Goal: Information Seeking & Learning: Learn about a topic

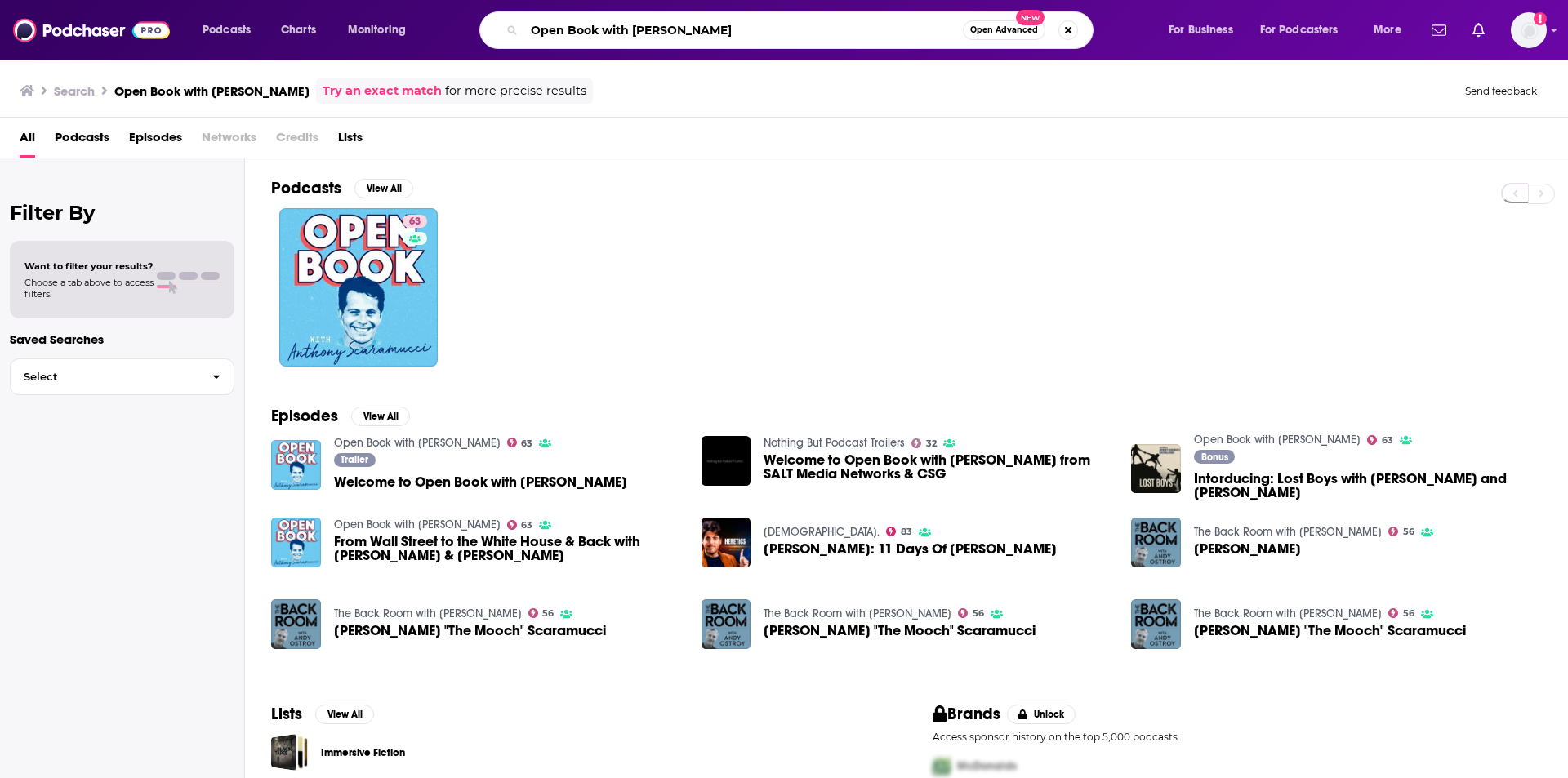
drag, startPoint x: 759, startPoint y: 29, endPoint x: 452, endPoint y: -12, distance: 309.7
click at [452, 0] on html "Podcasts Charts Monitoring Open Book with Anthony Scaramucci Open Advanced New …" at bounding box center [784, 389] width 1568 height 778
type input "[PERSON_NAME]"
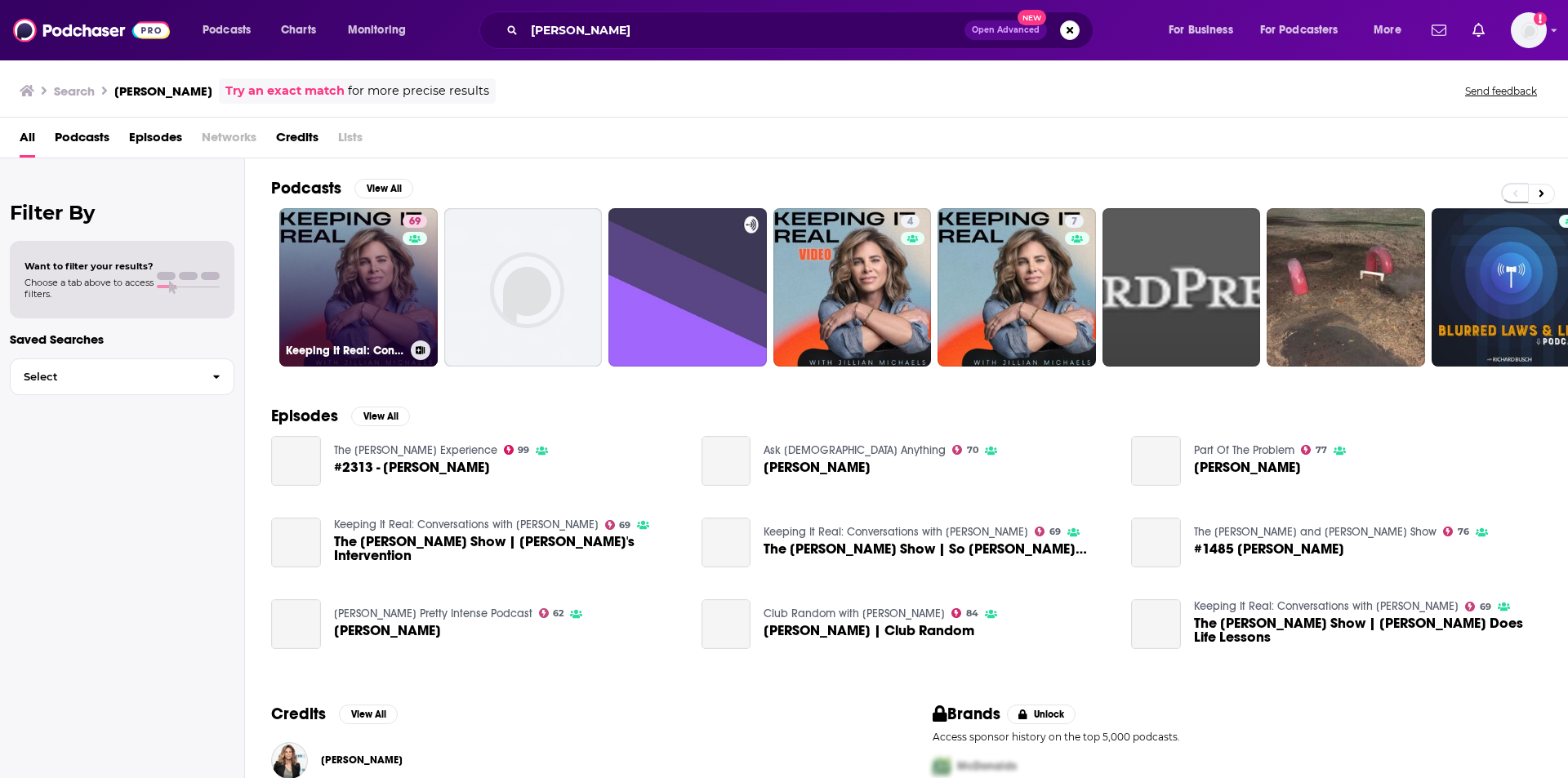
click at [393, 287] on link "69 Keeping It Real: Conversations with Jillian Michaels" at bounding box center [358, 288] width 158 height 158
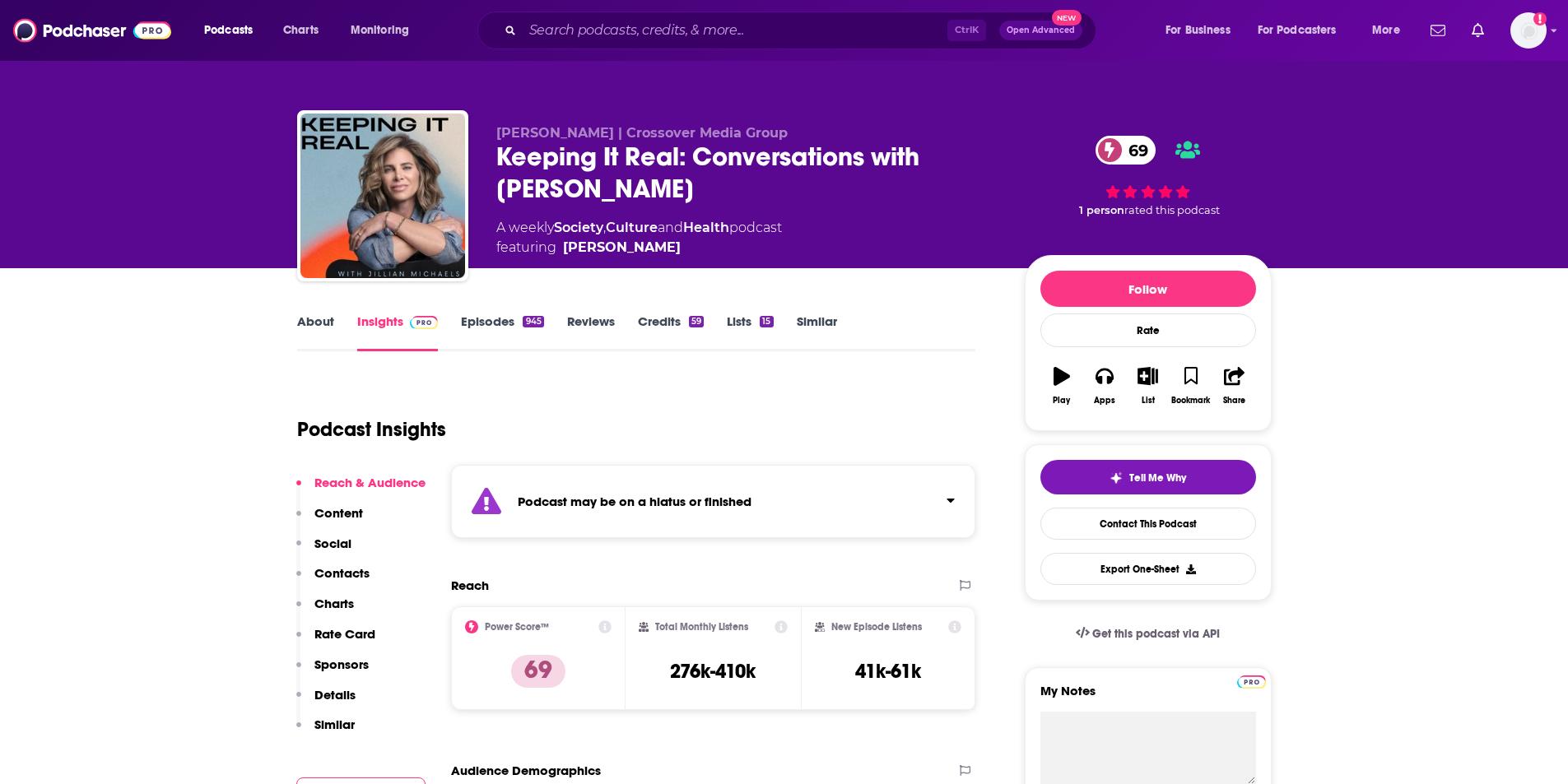
click at [481, 324] on link "Episodes 945" at bounding box center [502, 332] width 83 height 37
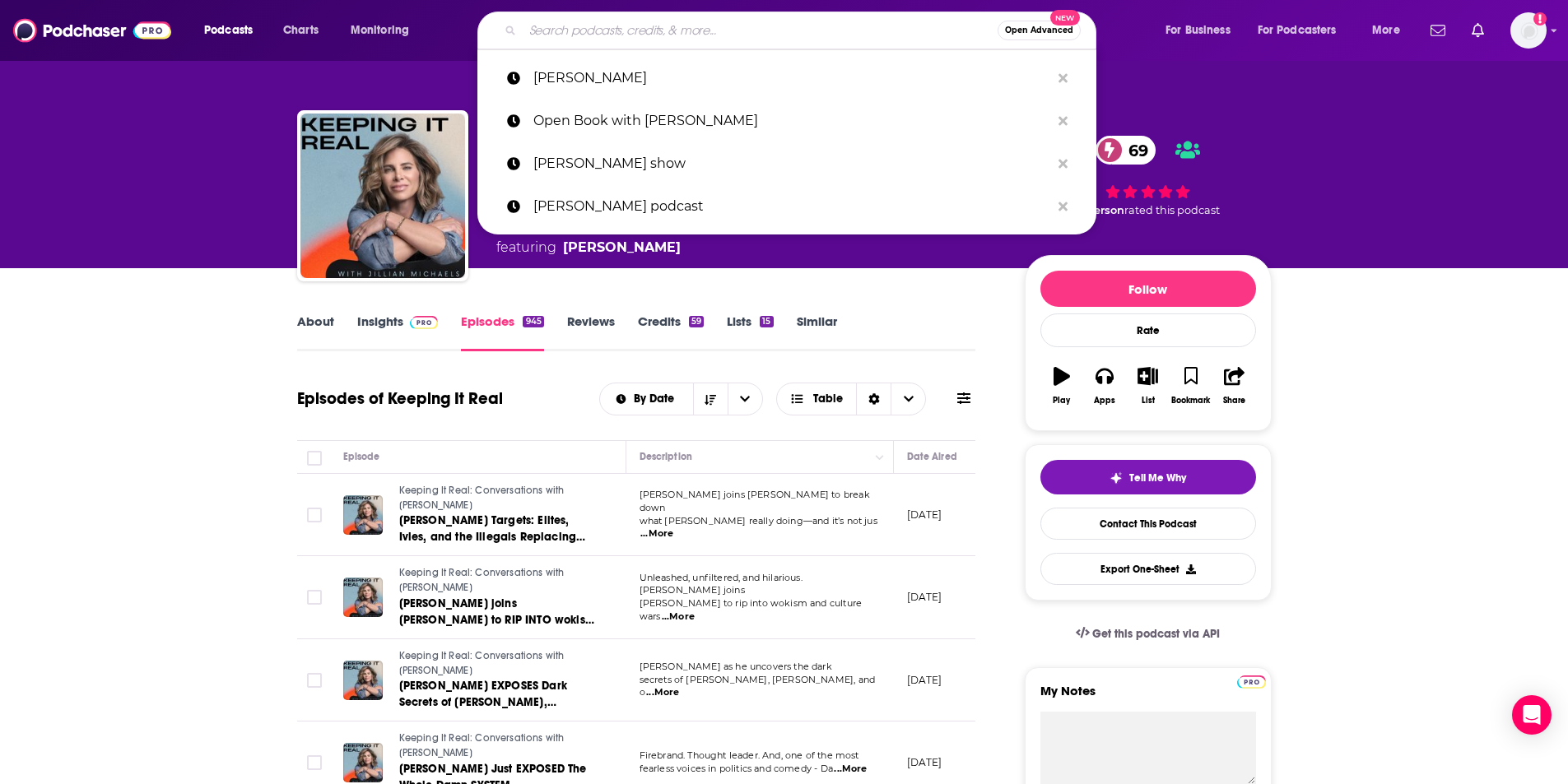
click at [650, 32] on input "Search podcasts, credits, & more..." at bounding box center [760, 30] width 475 height 26
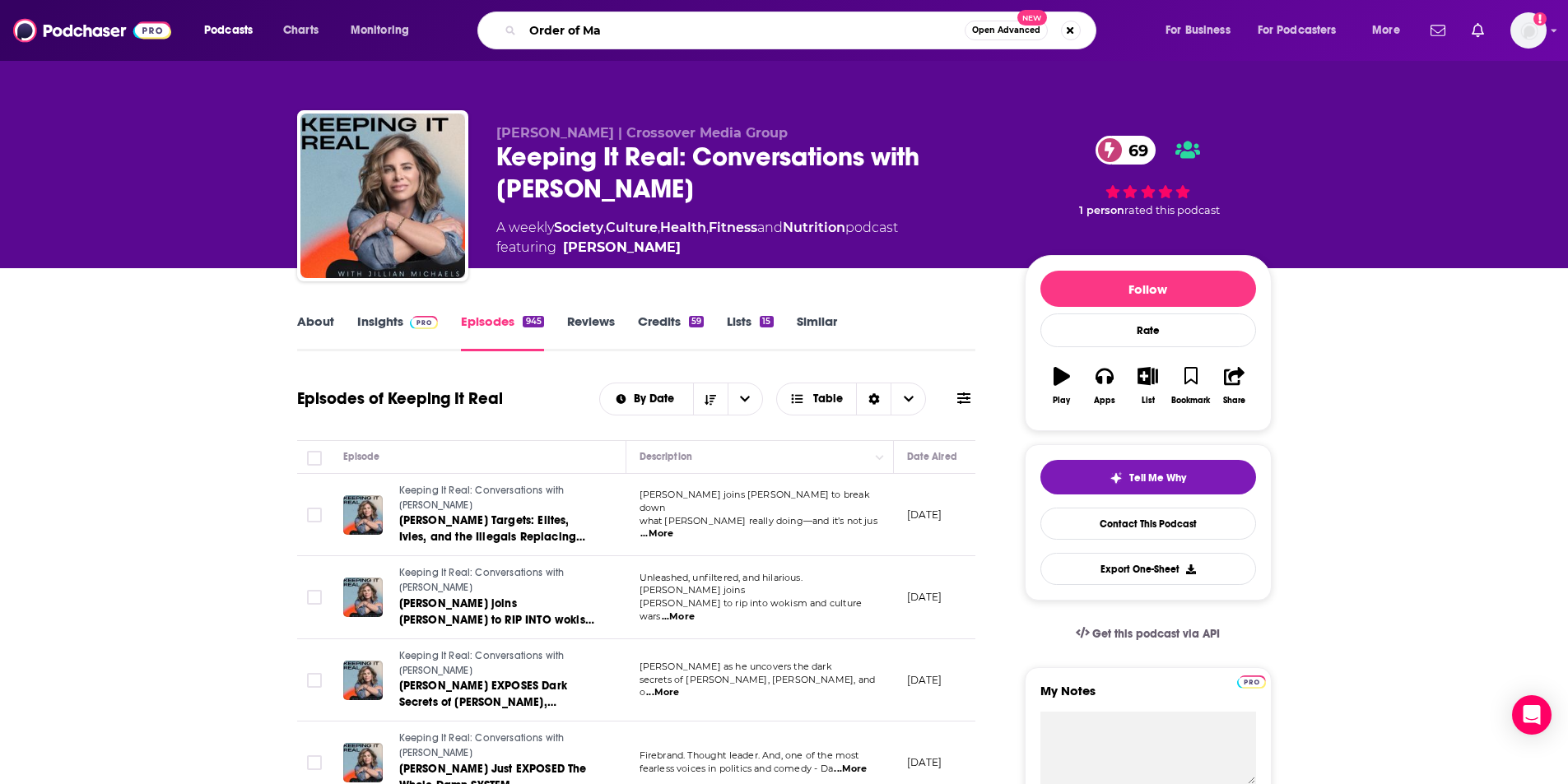
type input "Order of Man"
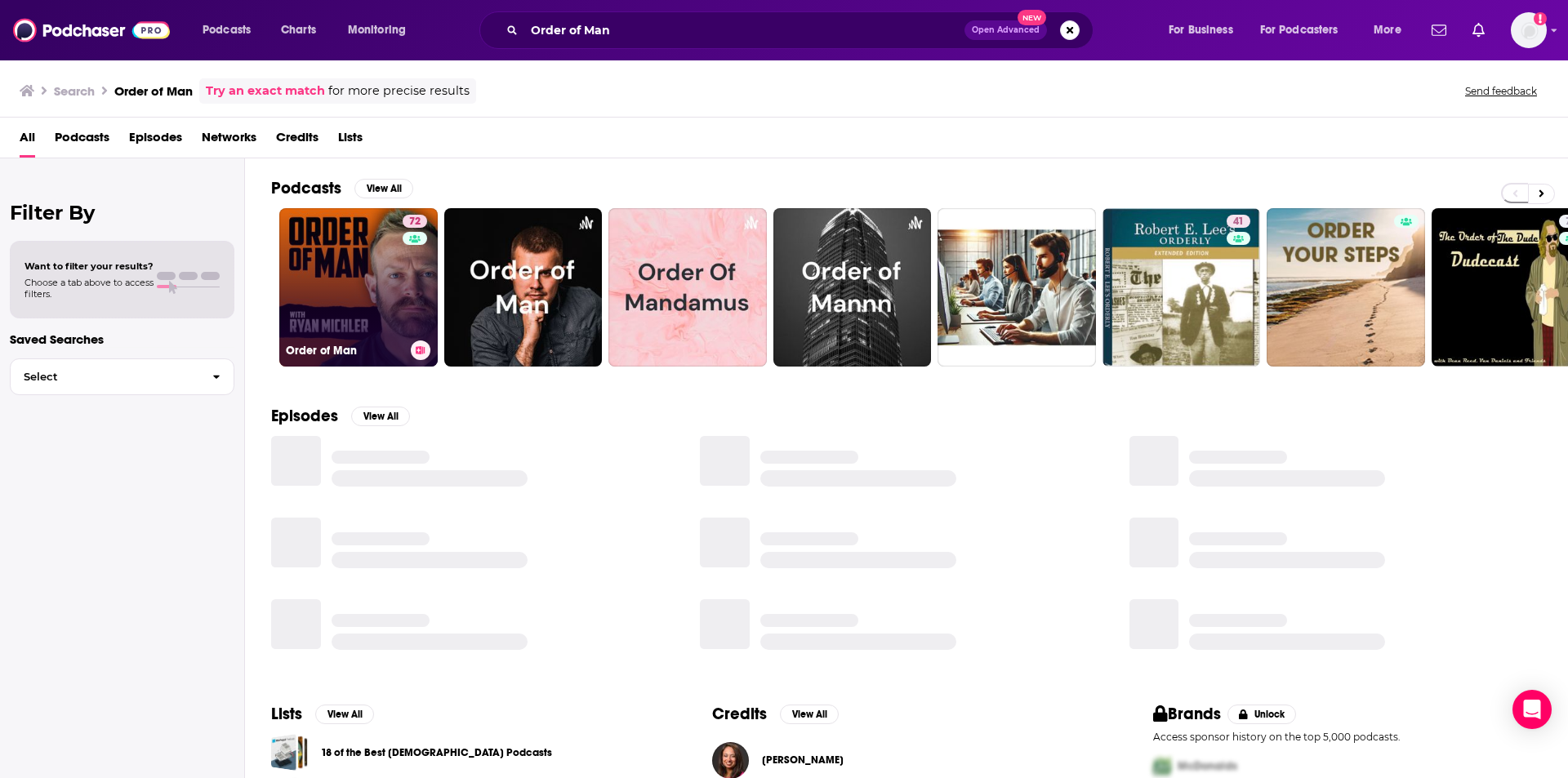
click at [379, 278] on link "72 Order of Man" at bounding box center [358, 288] width 158 height 158
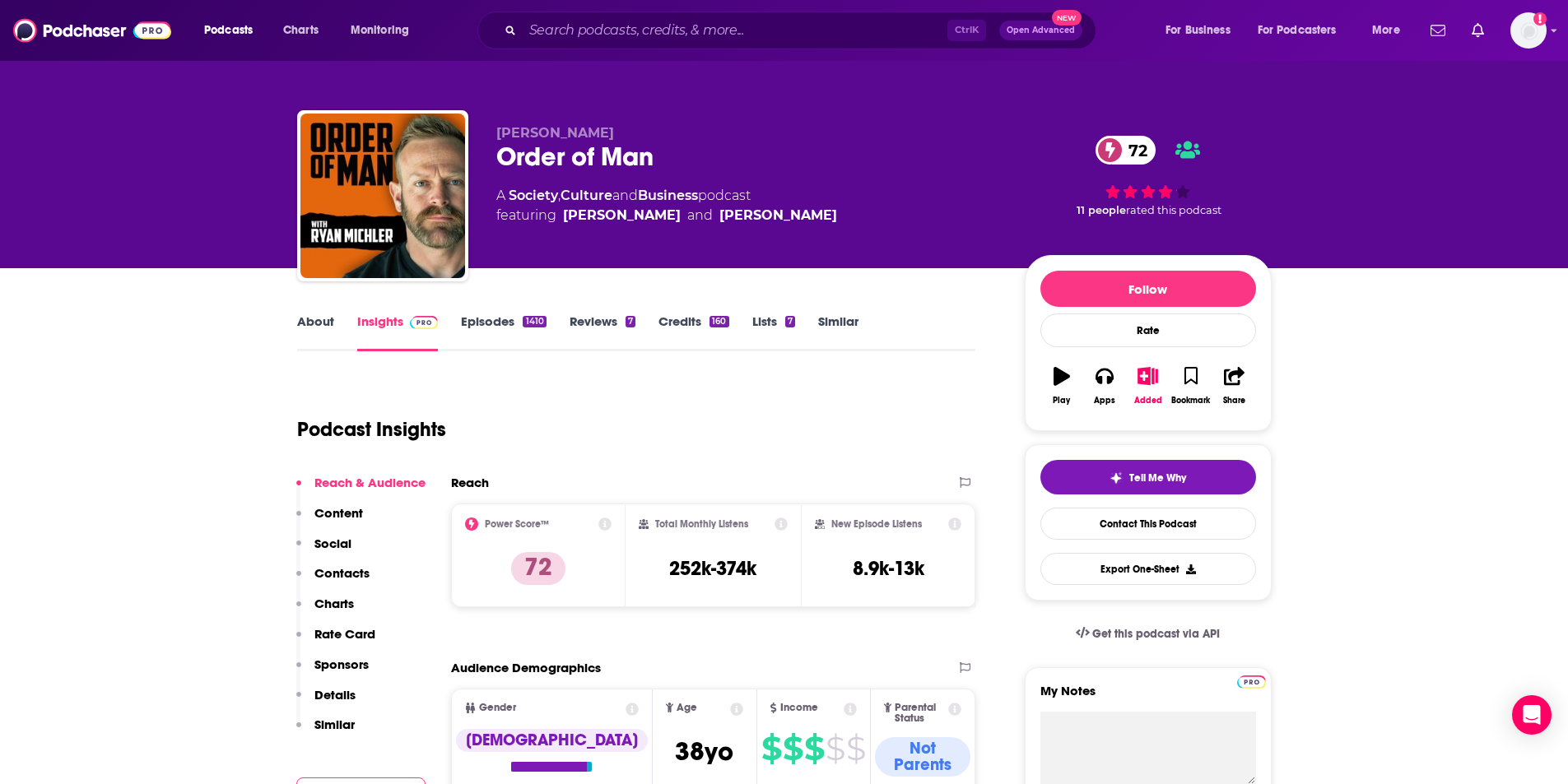
click at [316, 327] on link "About" at bounding box center [316, 332] width 37 height 37
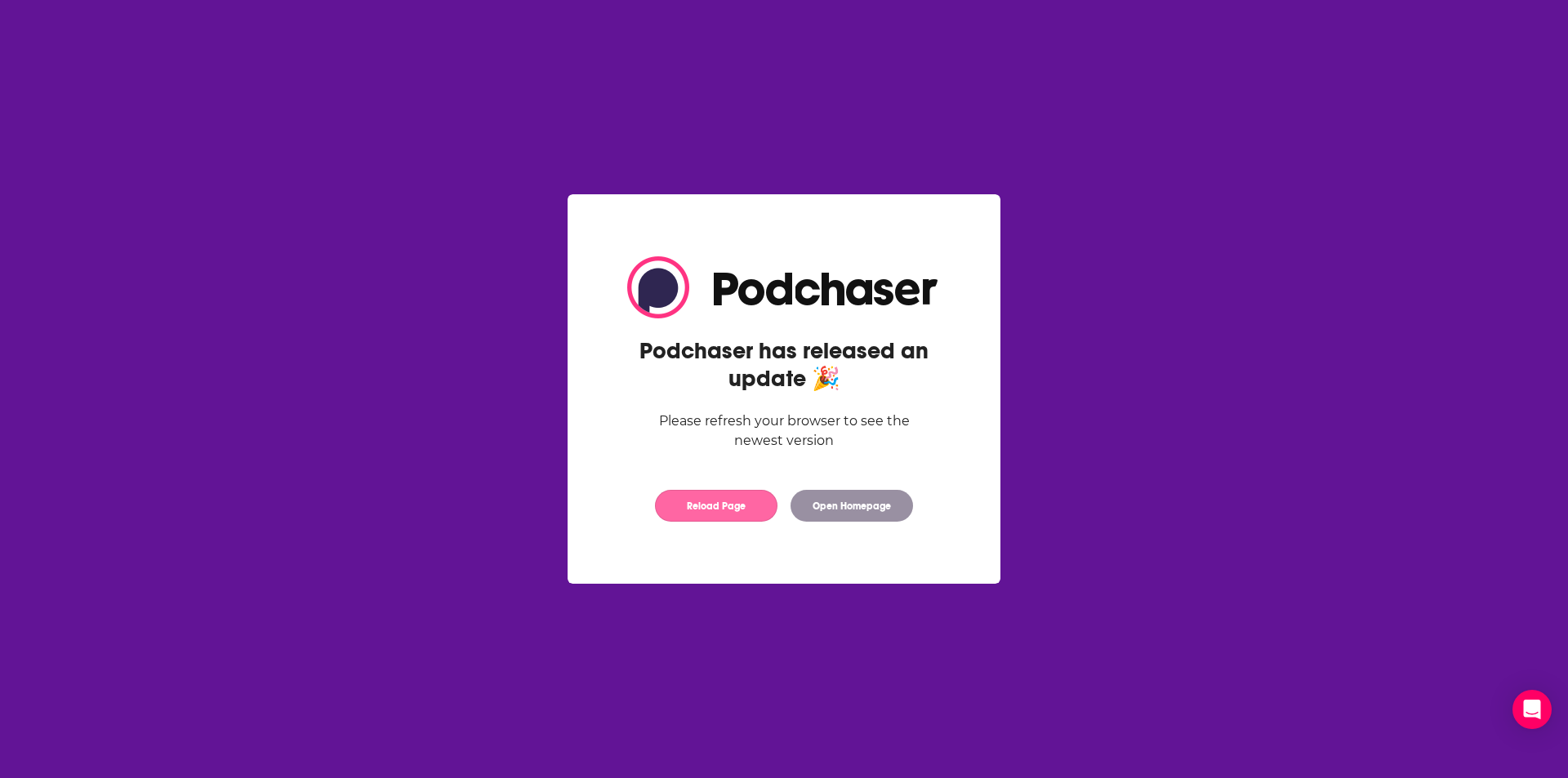
click at [721, 514] on button "Reload Page" at bounding box center [716, 506] width 123 height 31
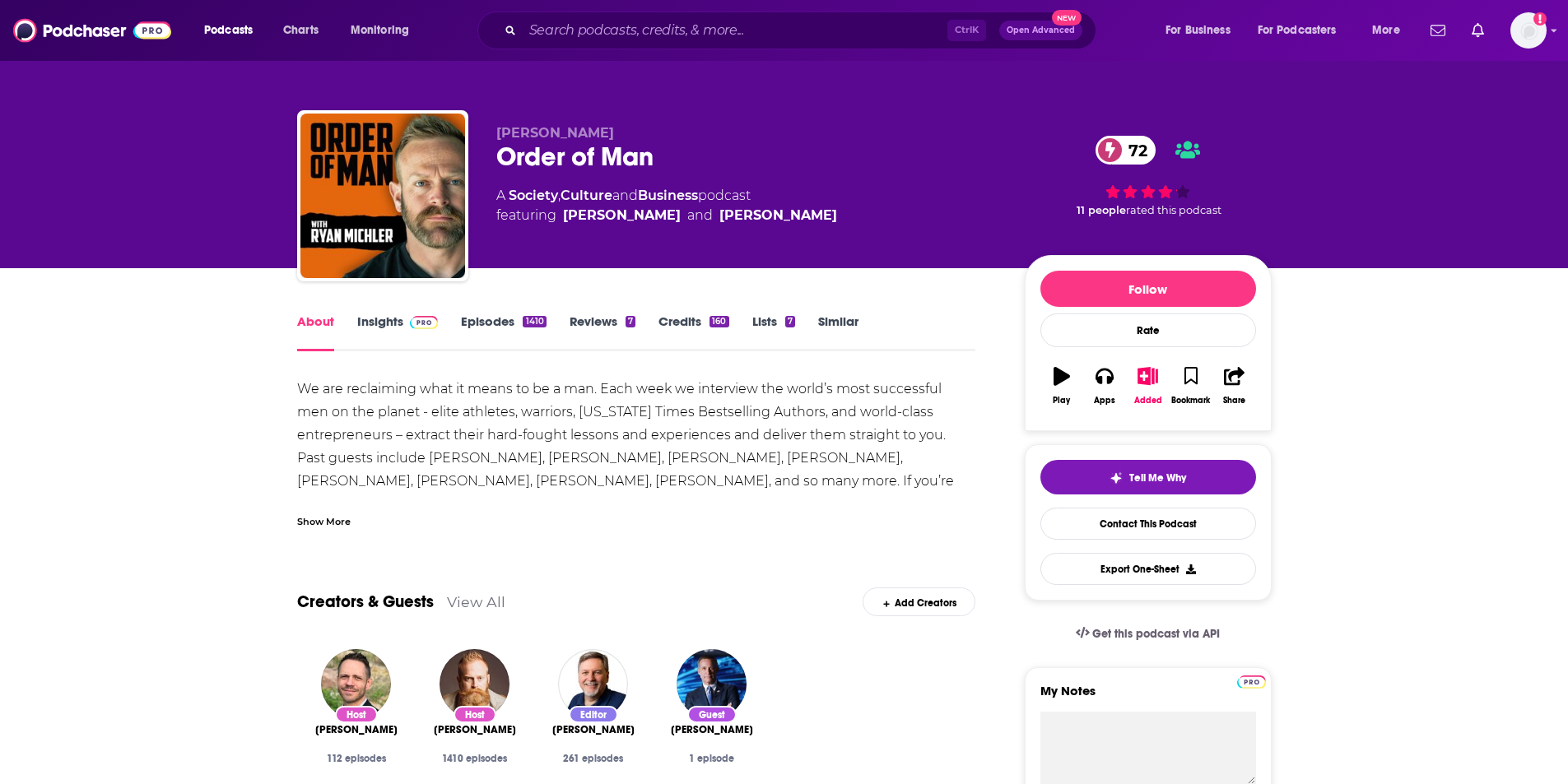
click at [379, 316] on link "Insights" at bounding box center [397, 332] width 82 height 37
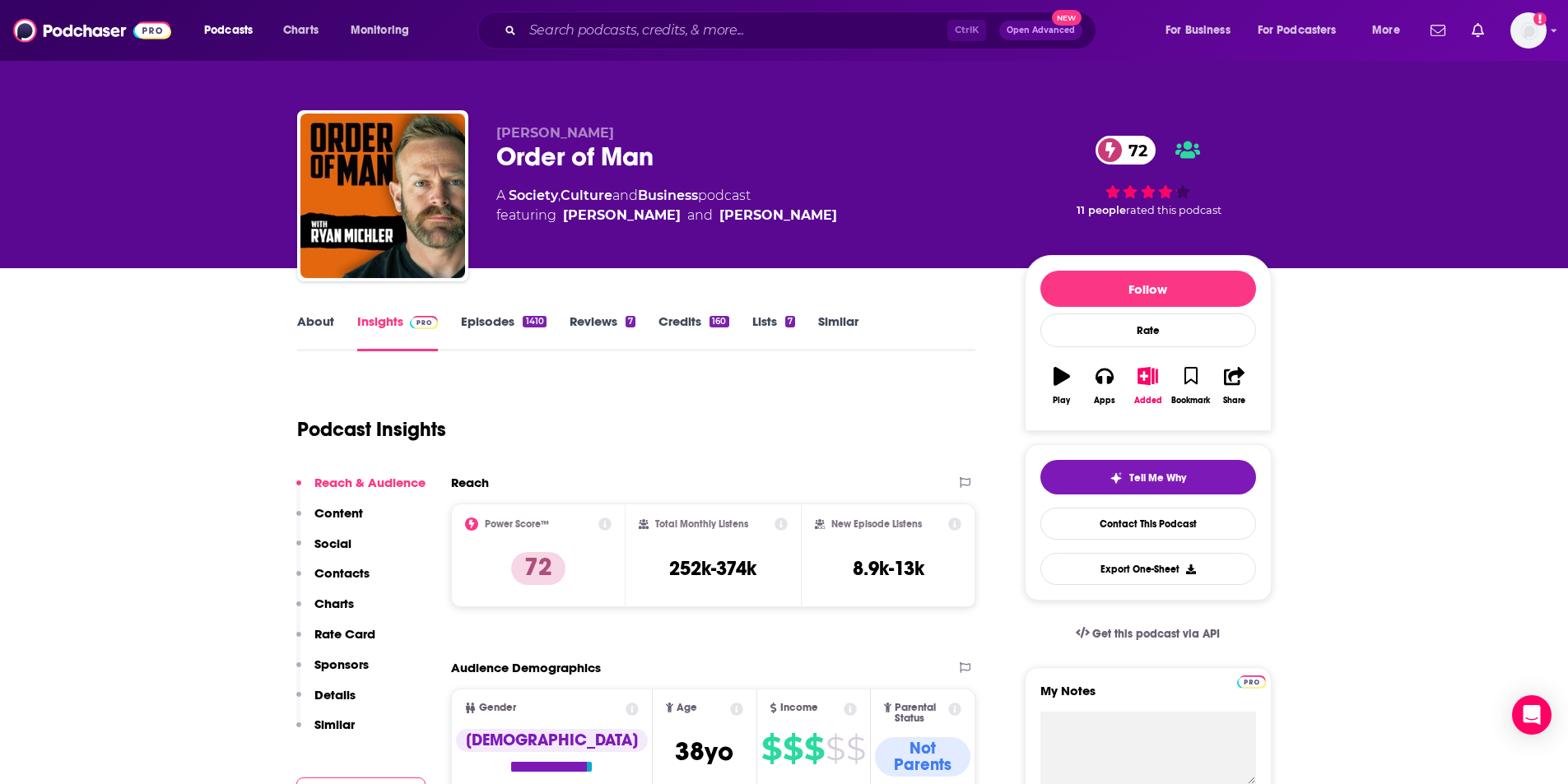
click at [474, 318] on link "Episodes 1410" at bounding box center [503, 332] width 84 height 37
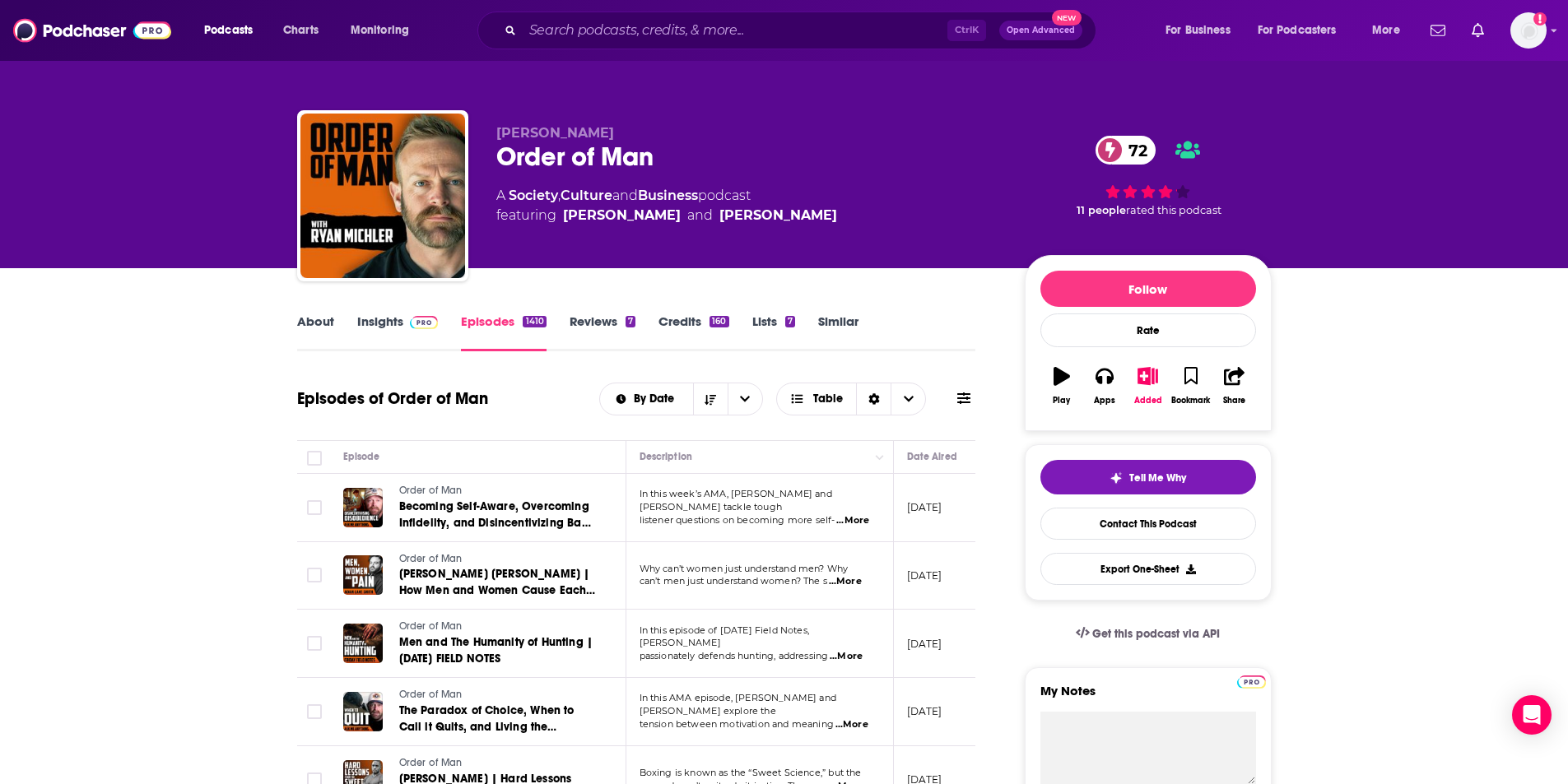
click at [325, 315] on link "About" at bounding box center [316, 332] width 37 height 37
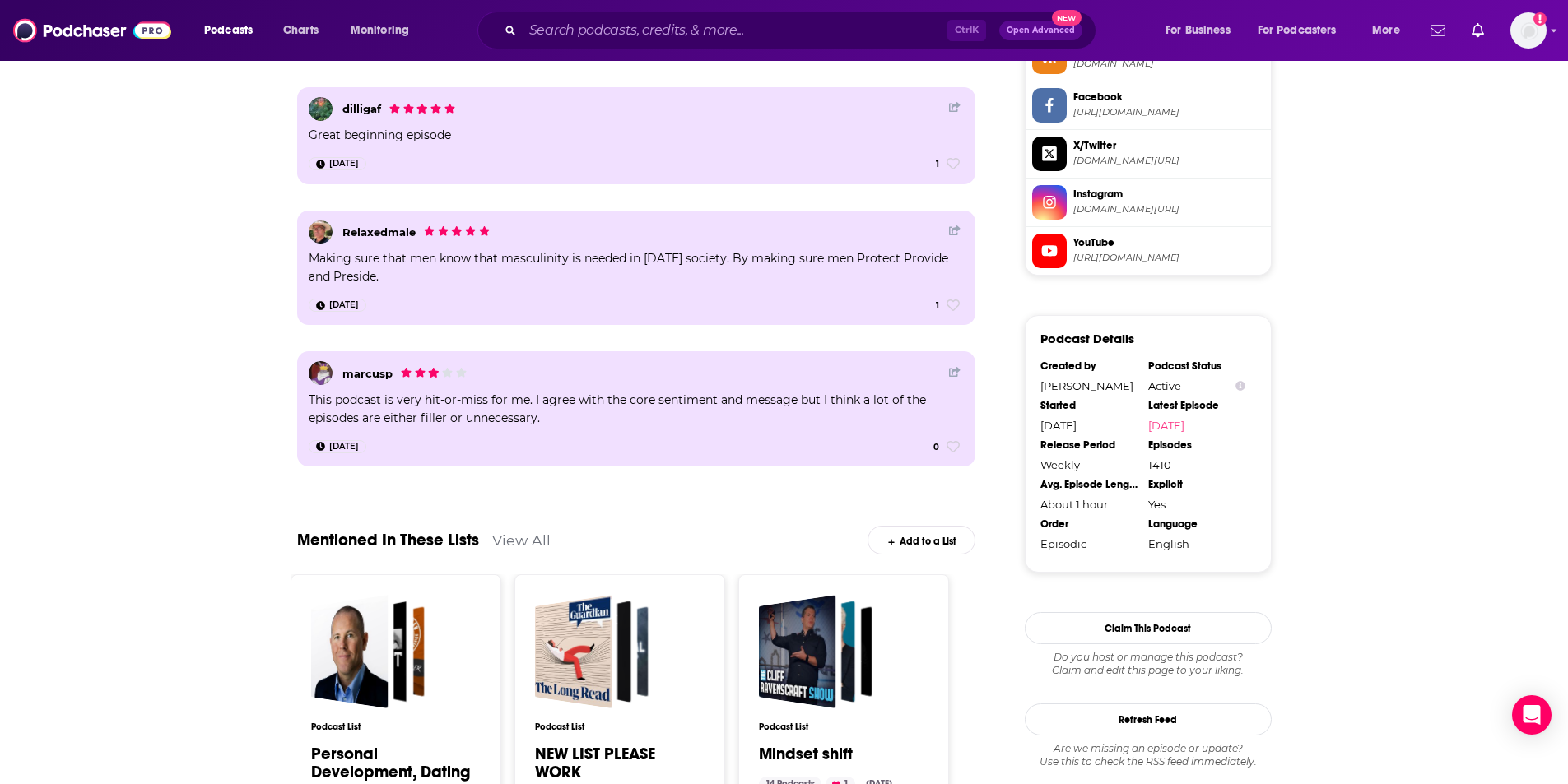
scroll to position [1482, 0]
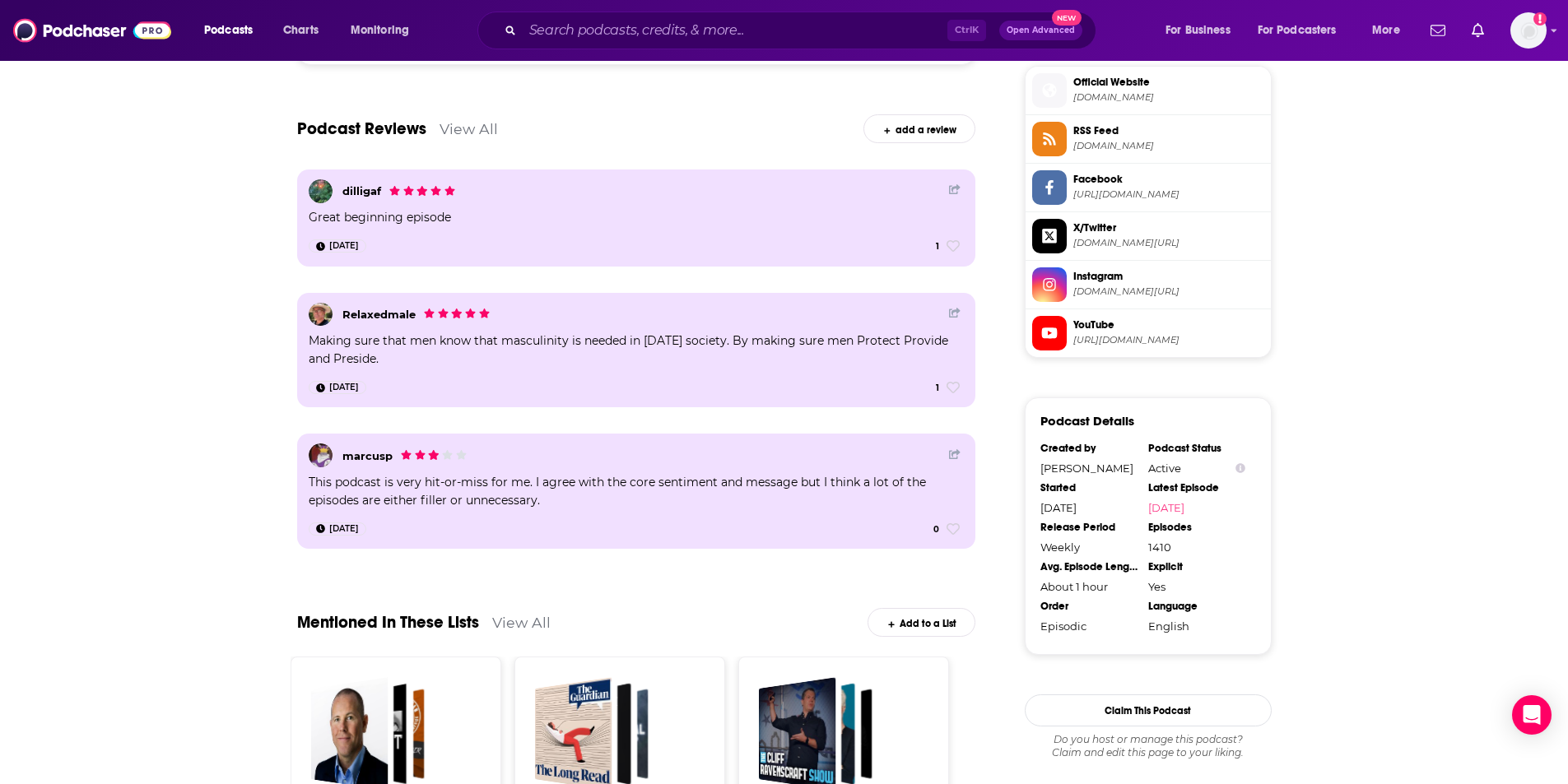
click at [478, 120] on link "View All" at bounding box center [468, 129] width 59 height 17
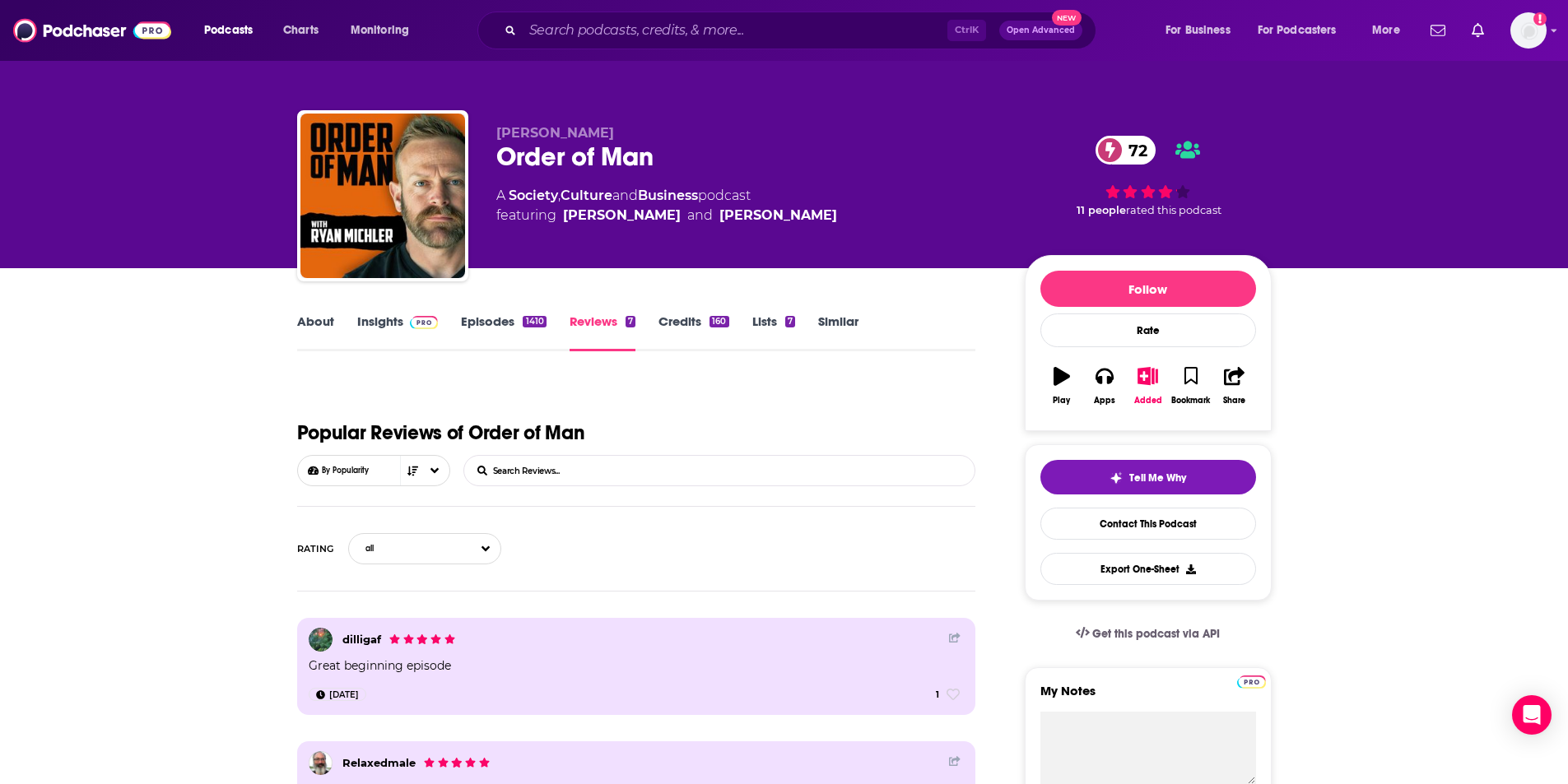
click at [321, 328] on link "About" at bounding box center [316, 332] width 37 height 37
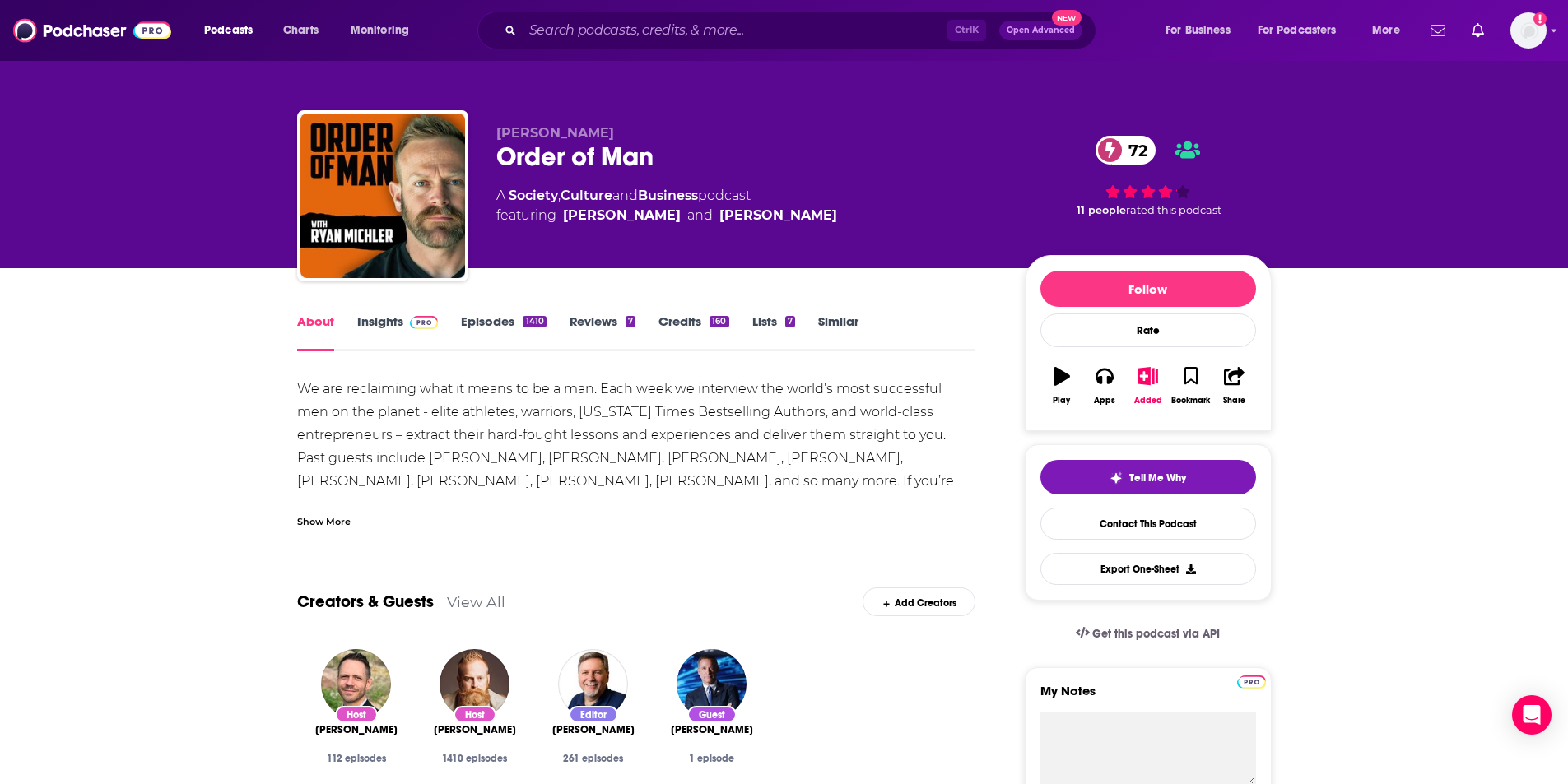
click at [332, 518] on div "Show More" at bounding box center [324, 520] width 54 height 15
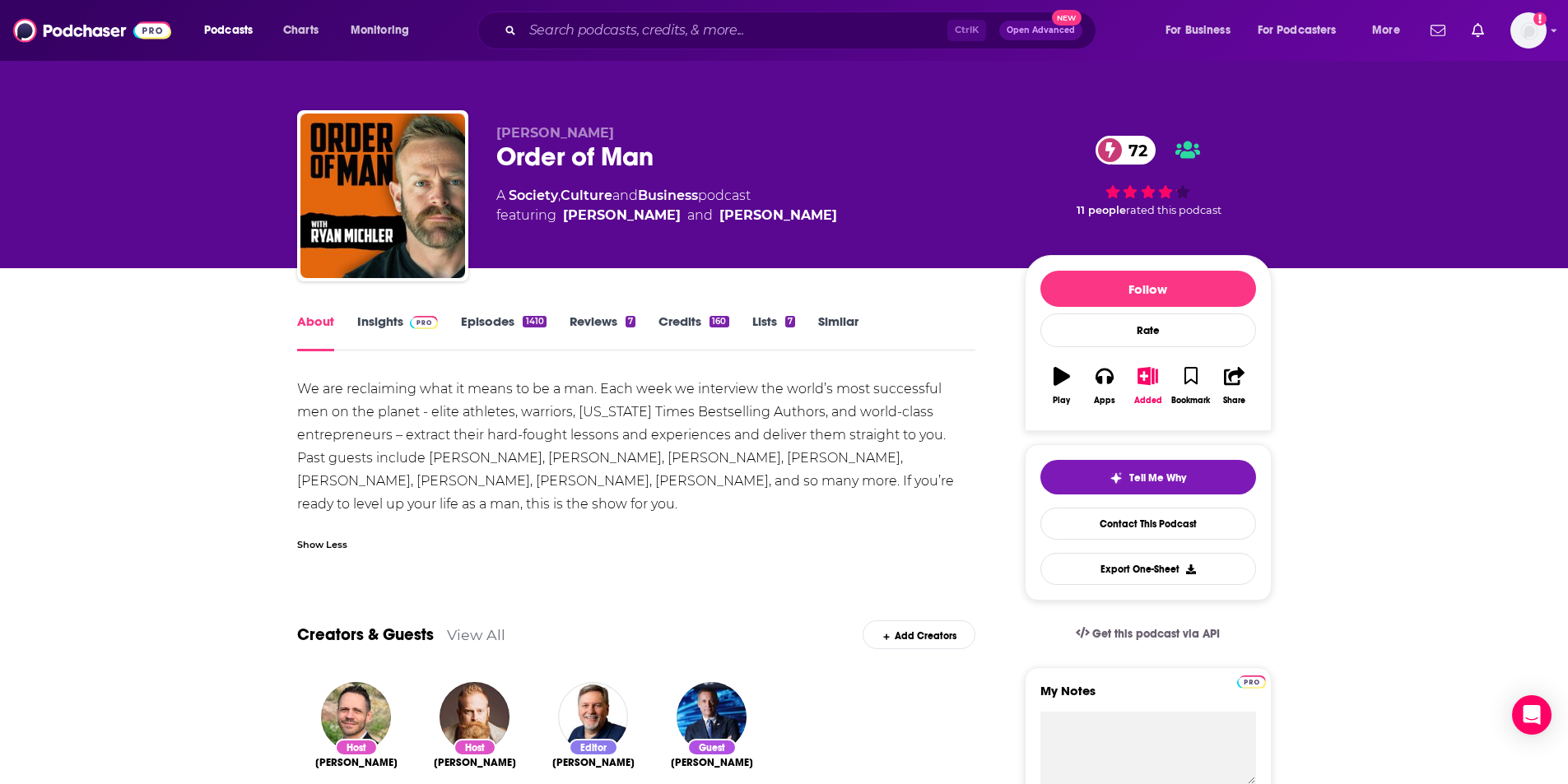
click at [765, 328] on link "Lists 7" at bounding box center [773, 332] width 43 height 37
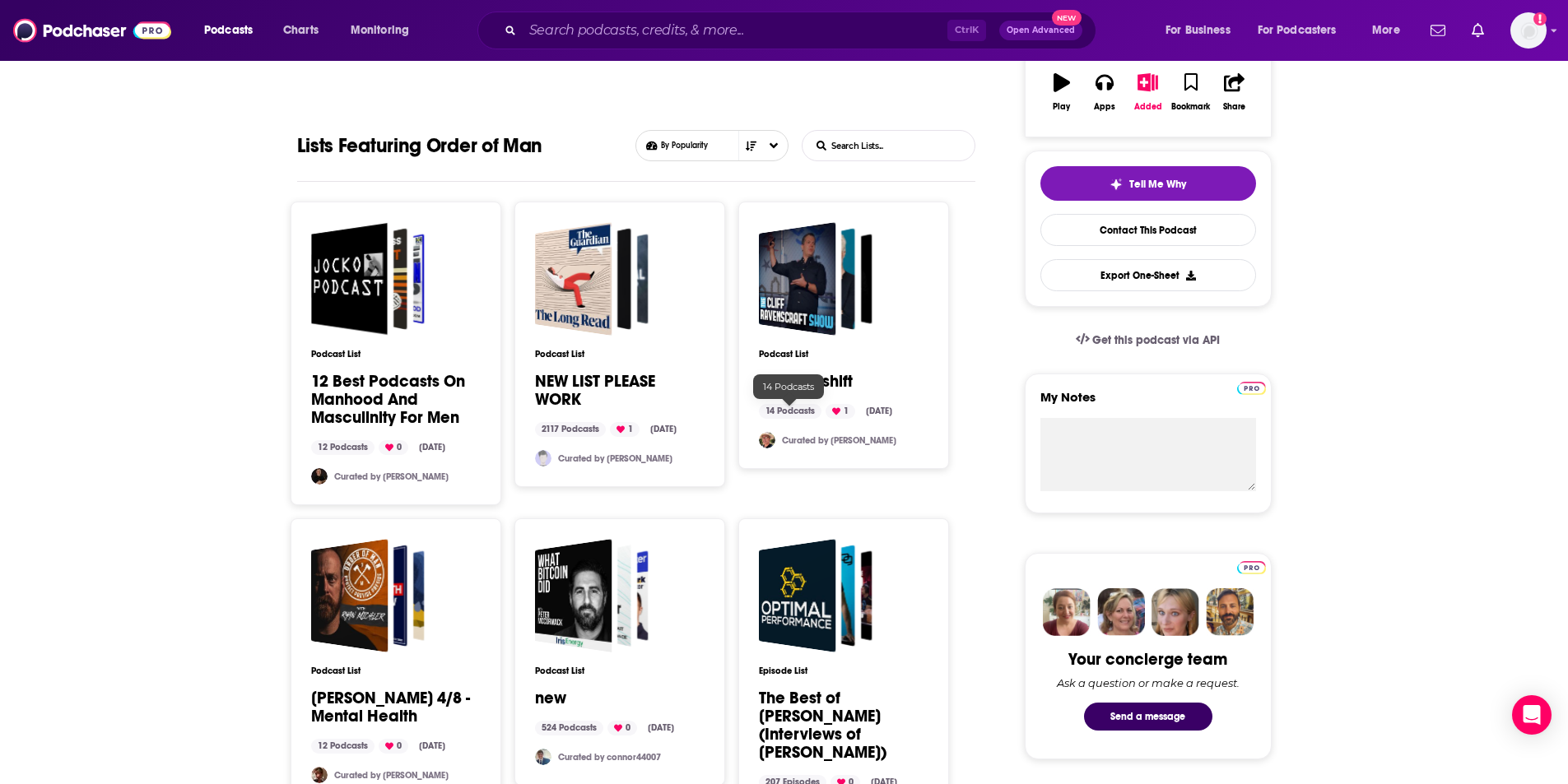
scroll to position [329, 0]
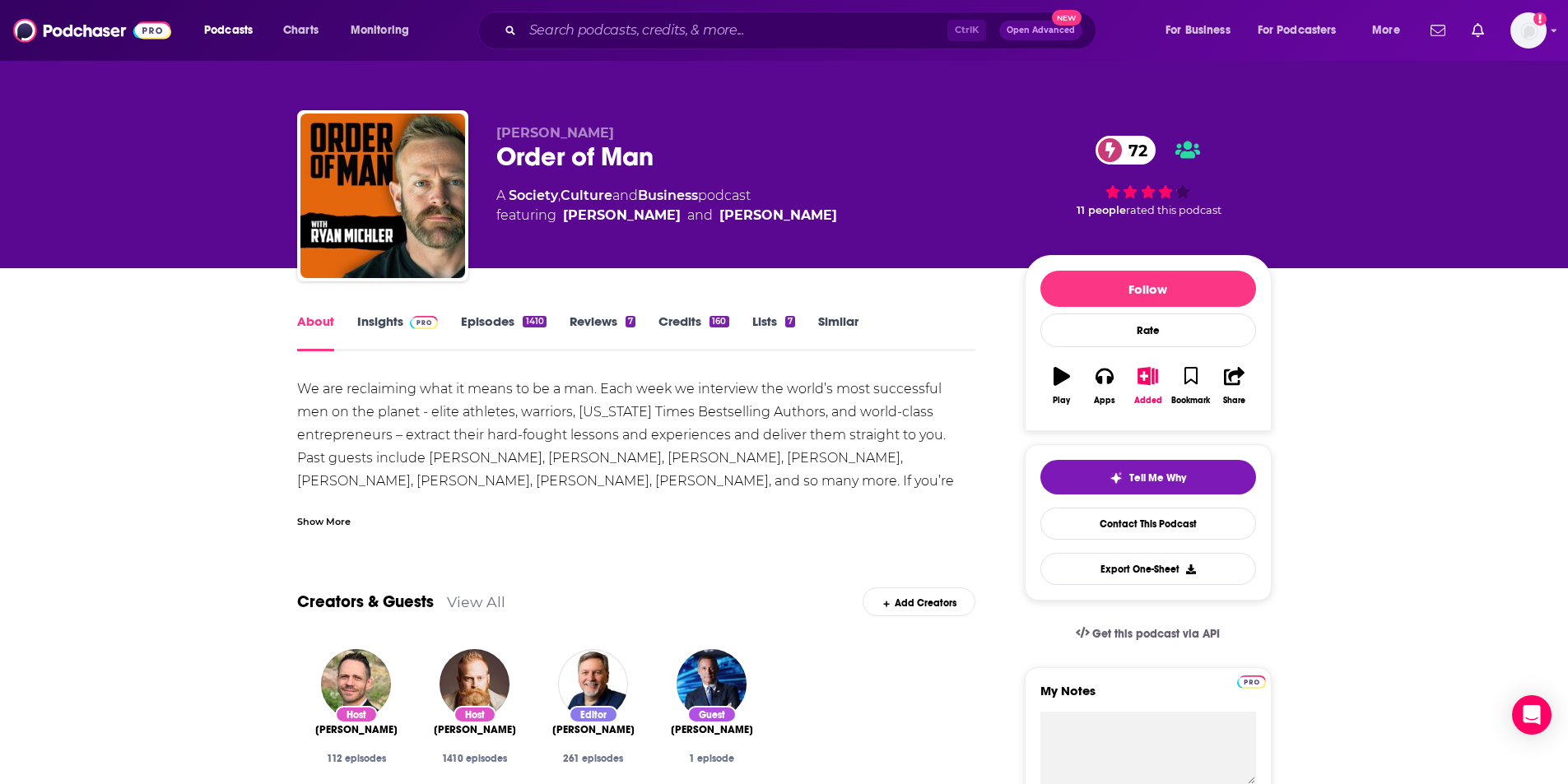
click at [396, 314] on link "Insights" at bounding box center [397, 332] width 82 height 37
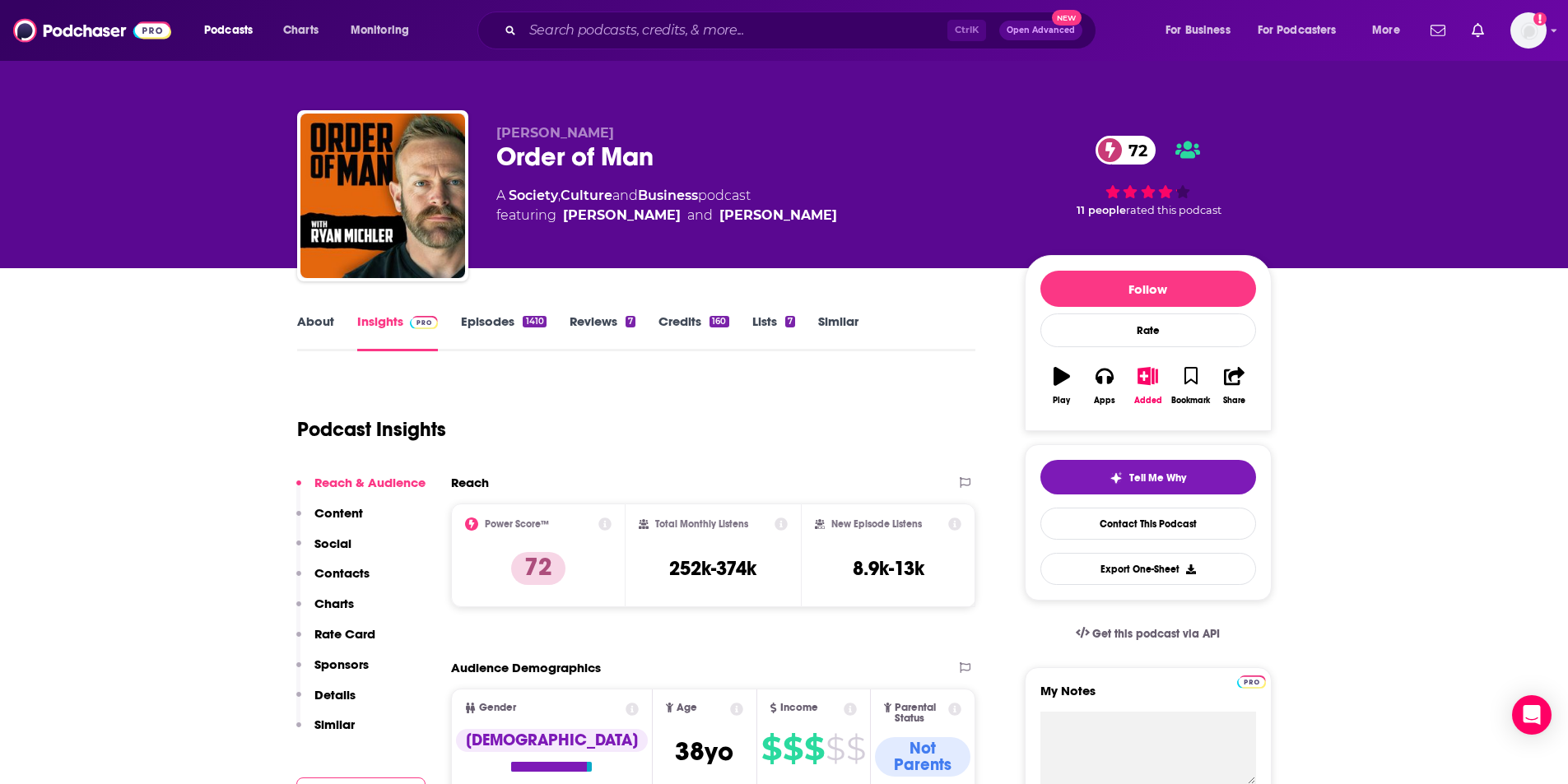
click at [497, 325] on link "Episodes 1410" at bounding box center [503, 332] width 84 height 37
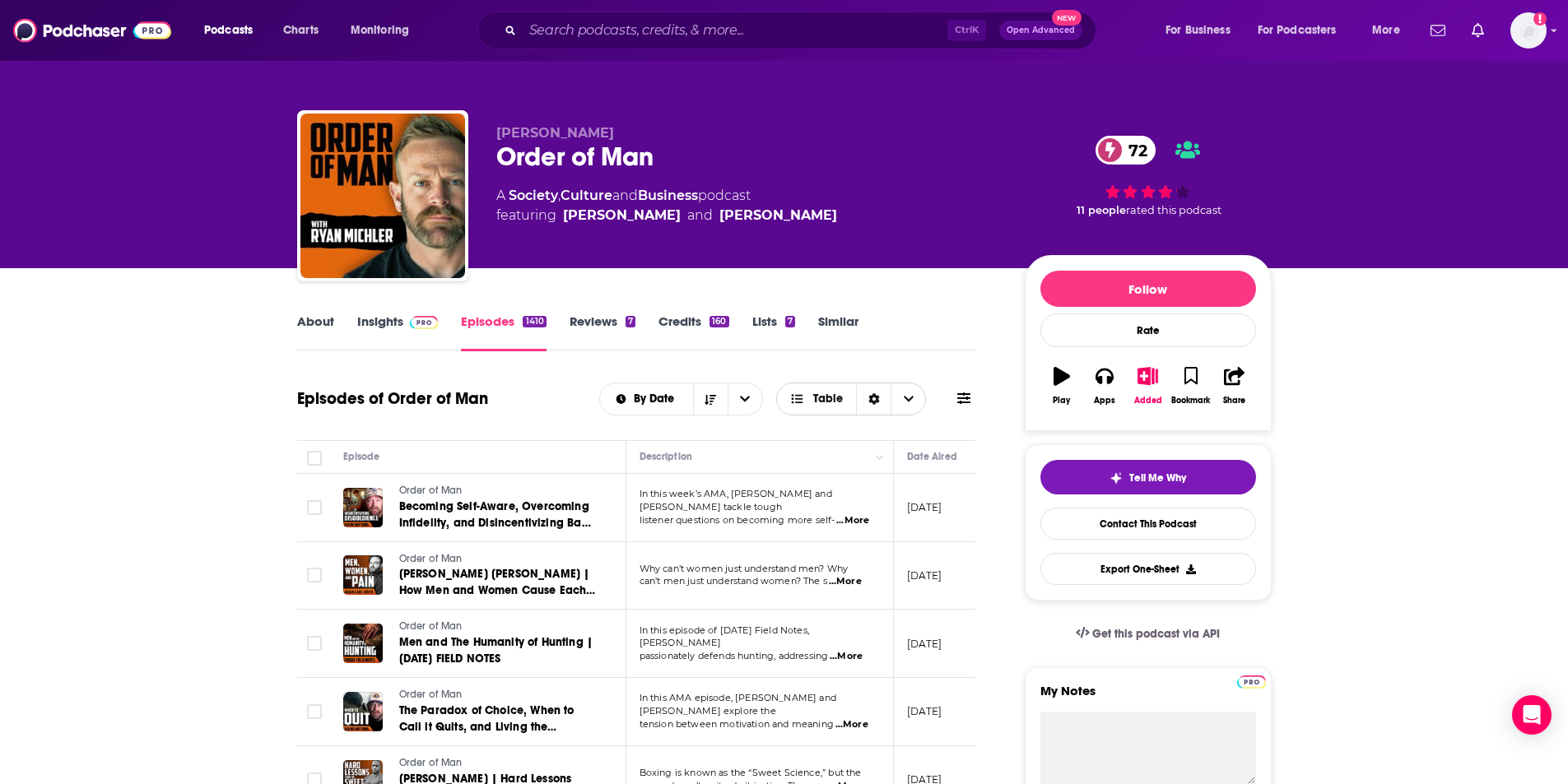
click at [824, 405] on span "Table" at bounding box center [827, 399] width 30 height 12
click at [841, 426] on span "Card" at bounding box center [861, 429] width 103 height 9
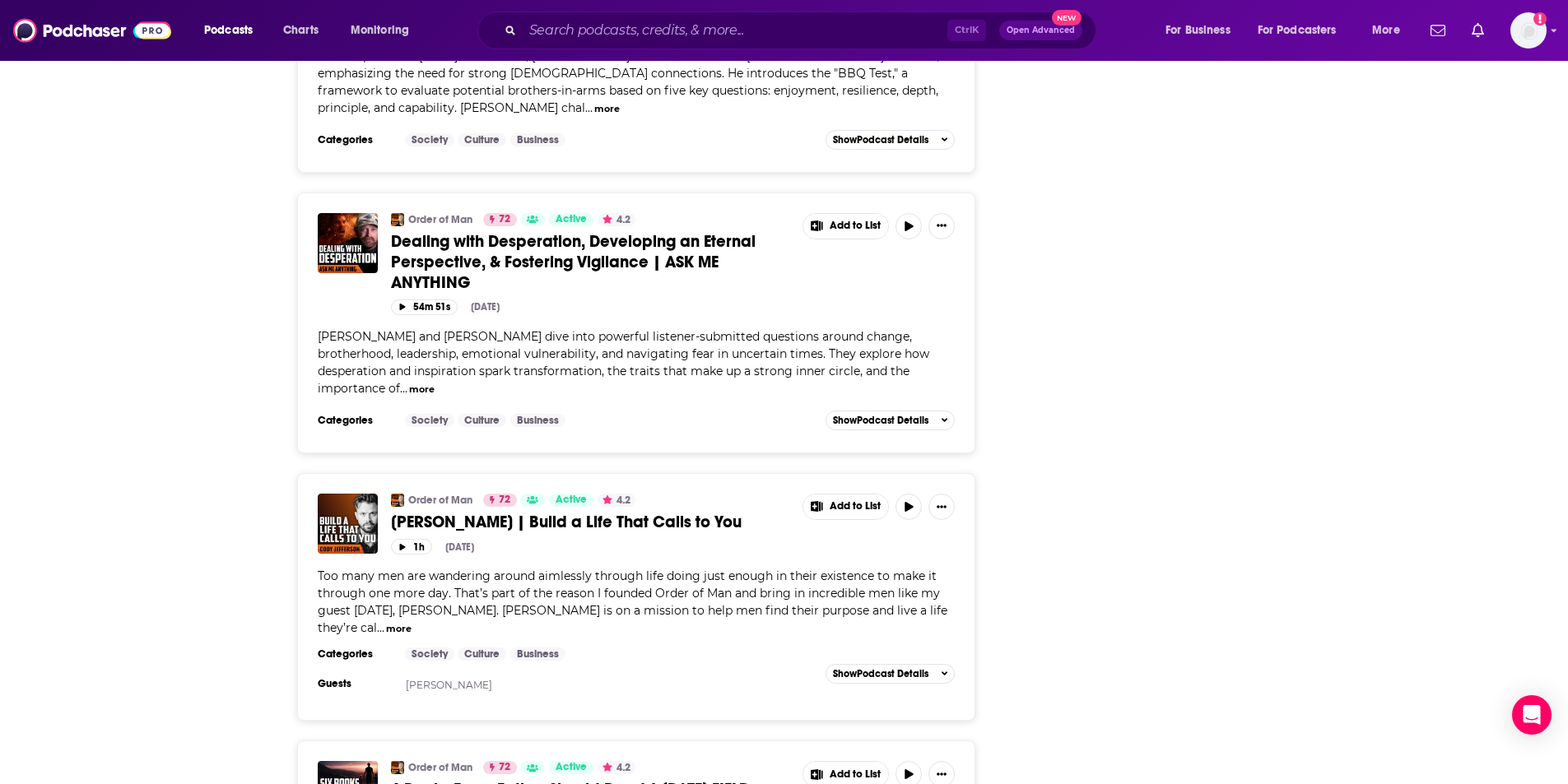
scroll to position [6092, 0]
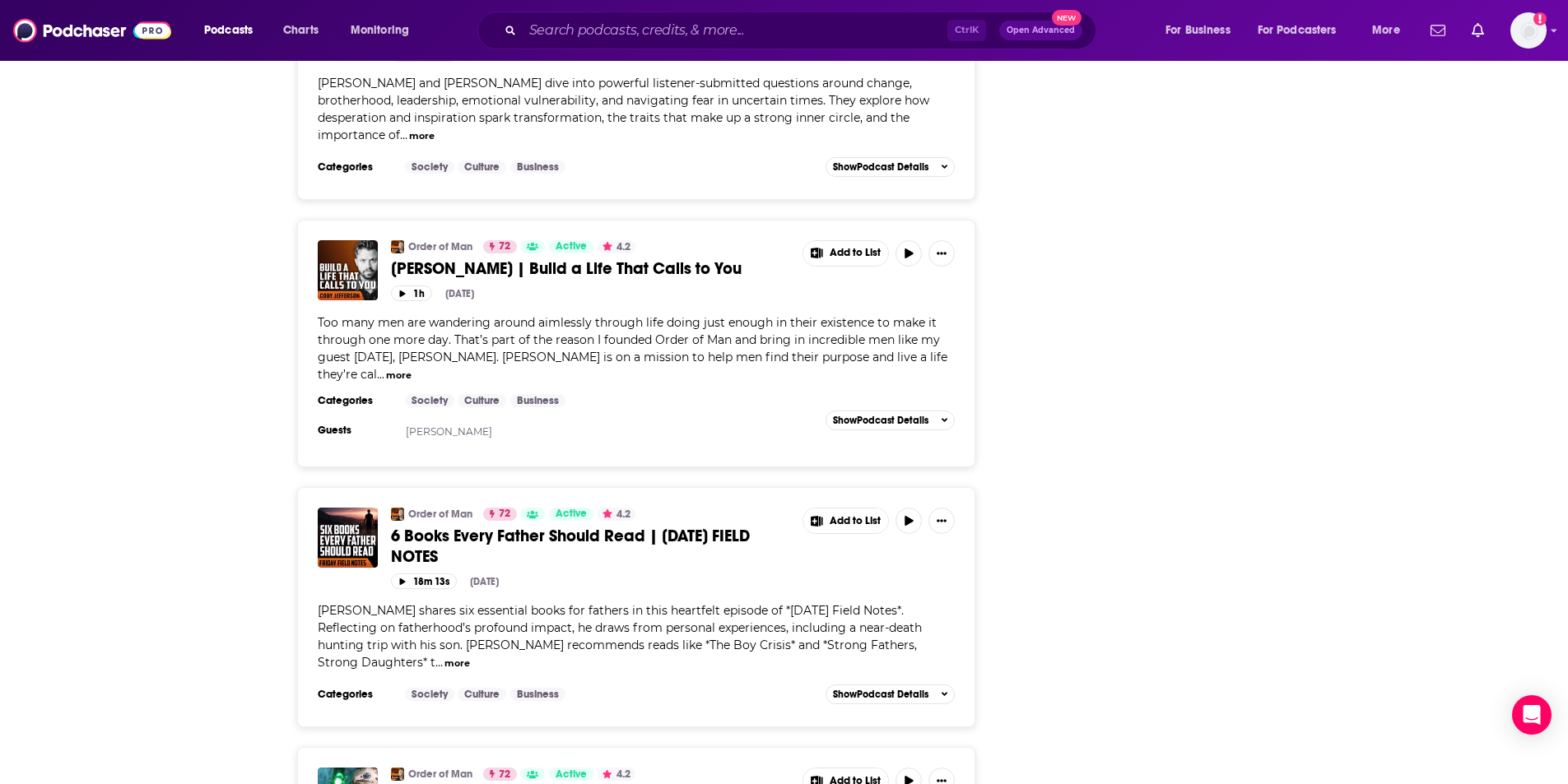
click at [470, 657] on button "more" at bounding box center [457, 664] width 26 height 14
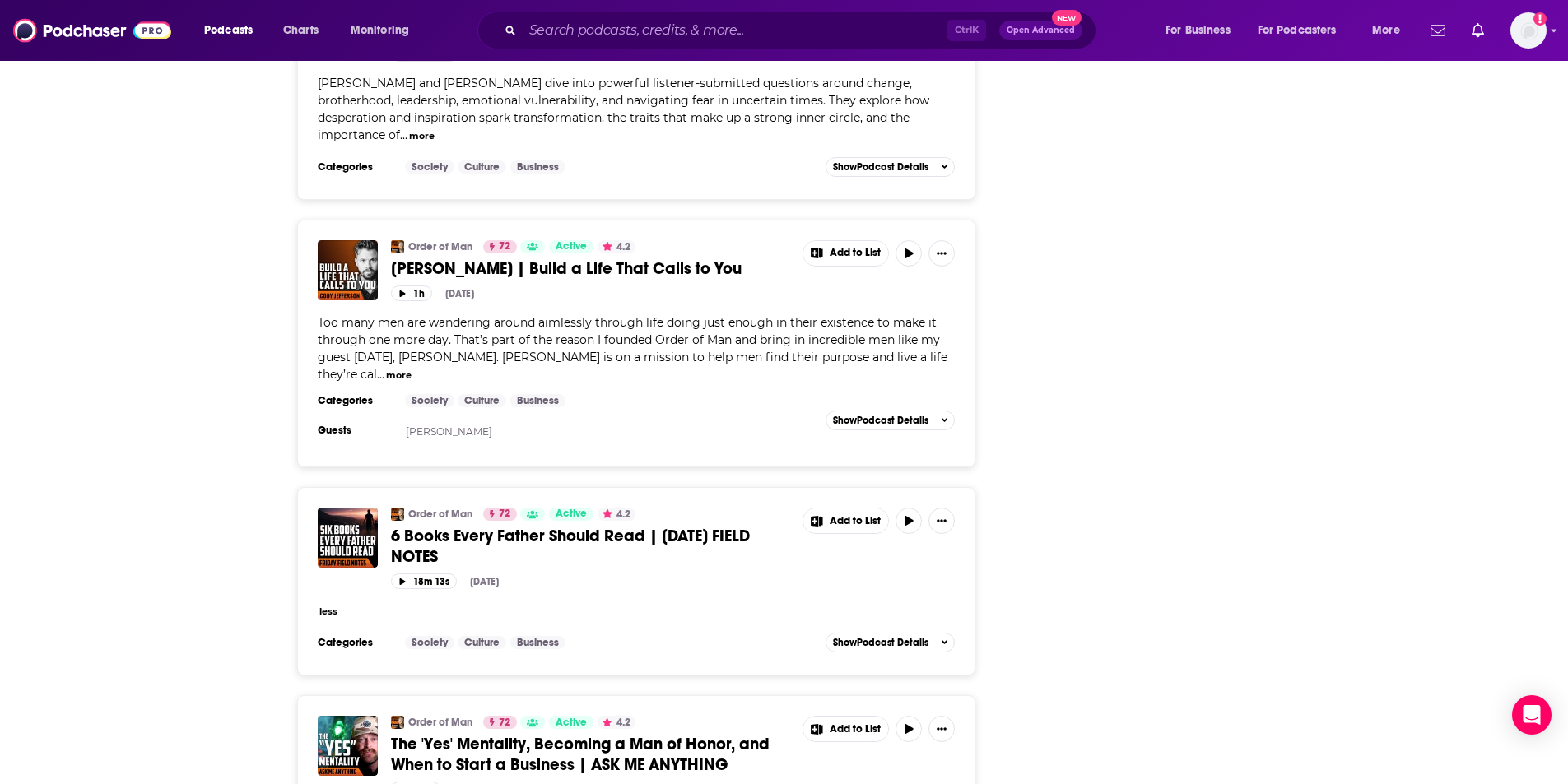
click at [324, 605] on button "less" at bounding box center [328, 611] width 18 height 14
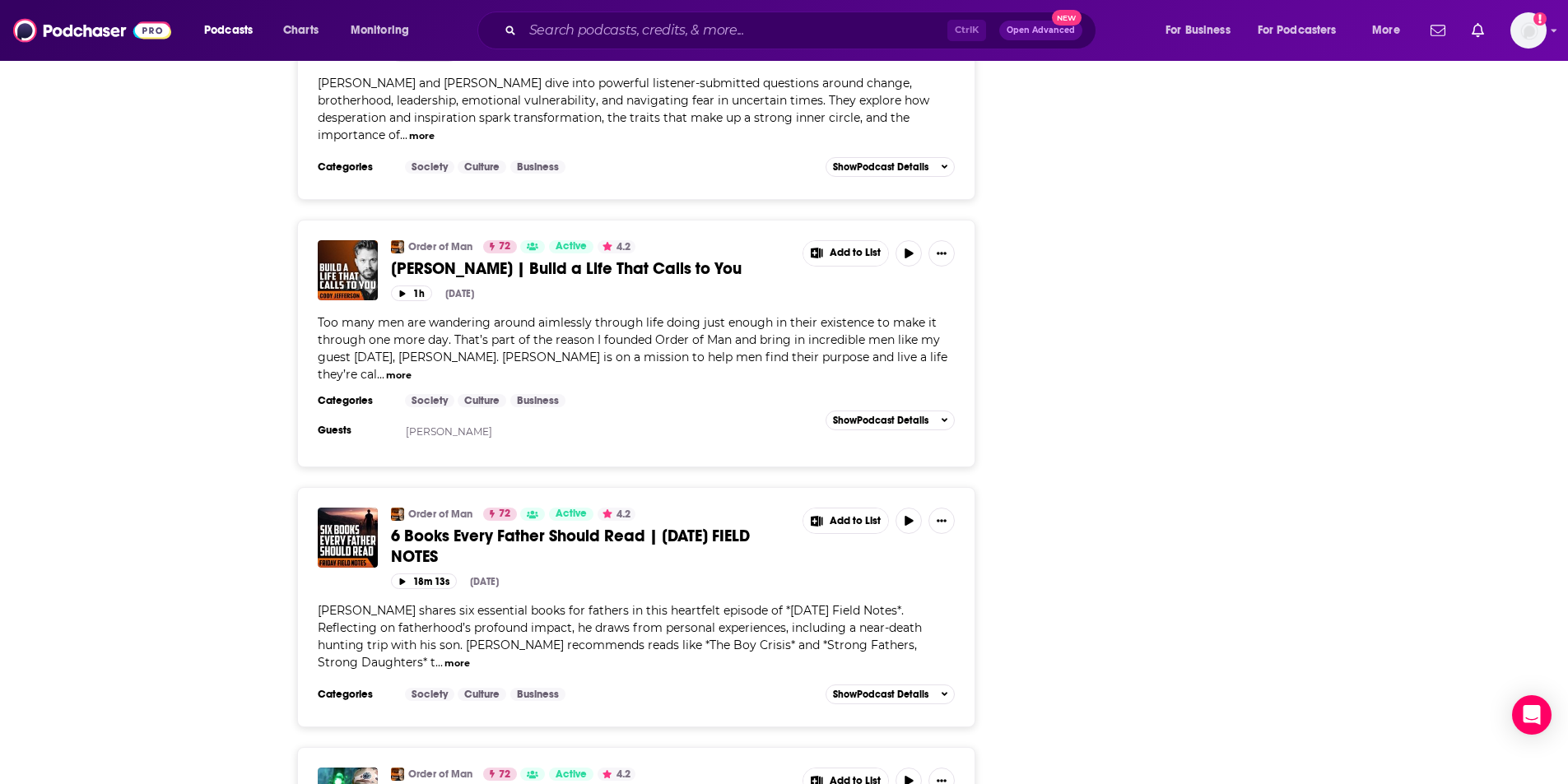
scroll to position [6142, 0]
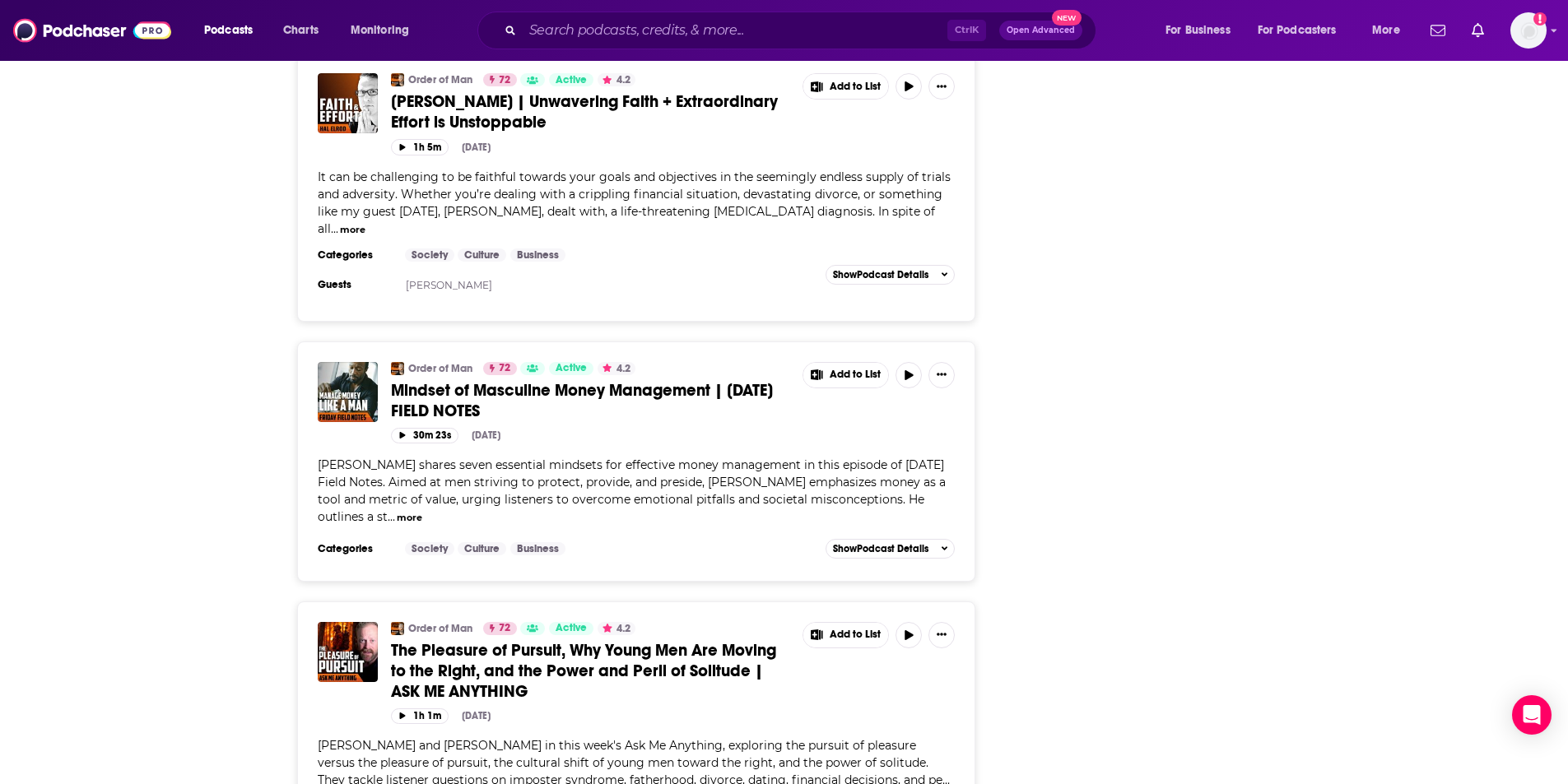
scroll to position [0, 0]
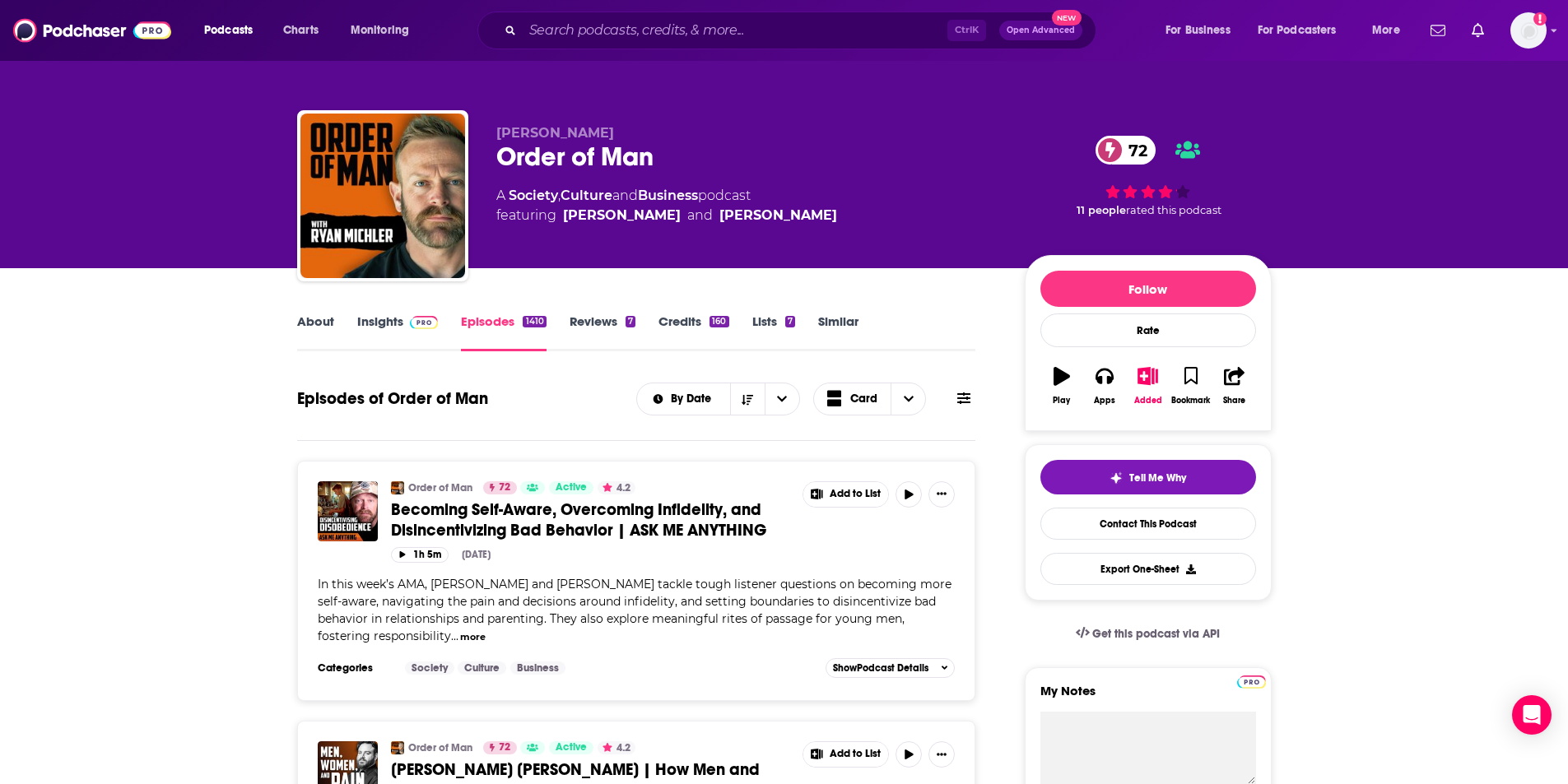
click at [331, 318] on link "About" at bounding box center [316, 332] width 37 height 37
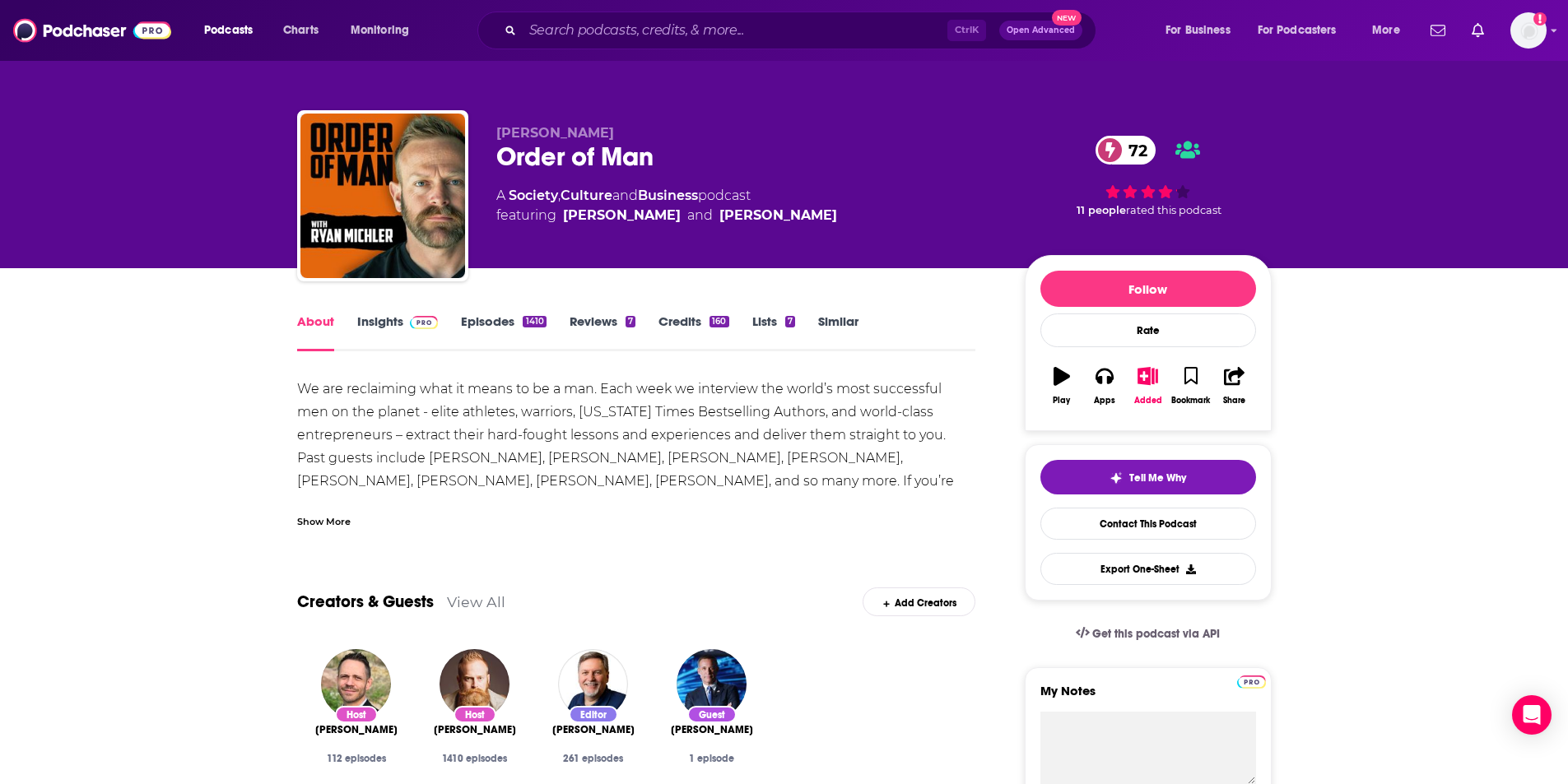
click at [368, 315] on link "Insights" at bounding box center [397, 332] width 82 height 37
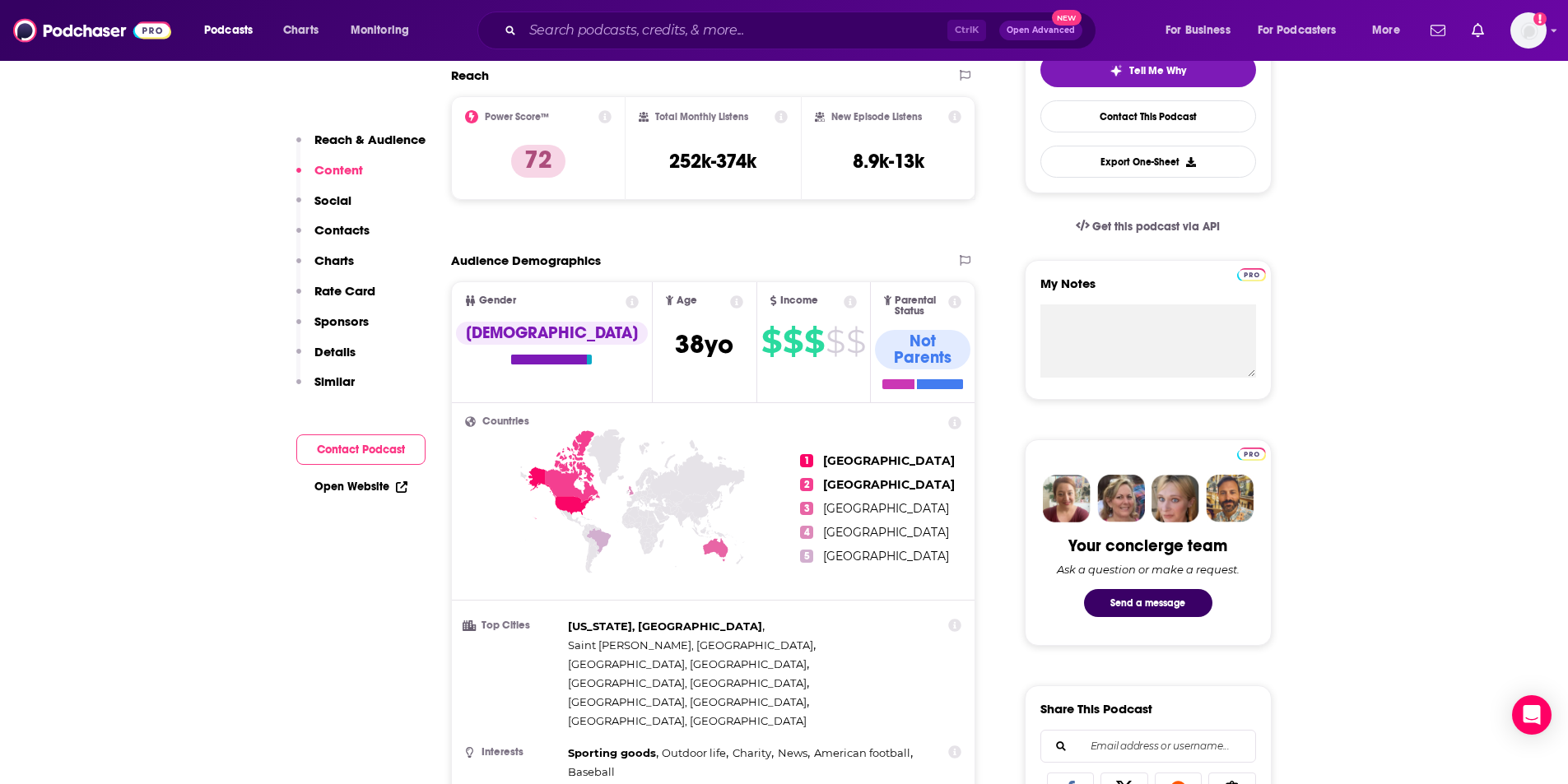
scroll to position [329, 0]
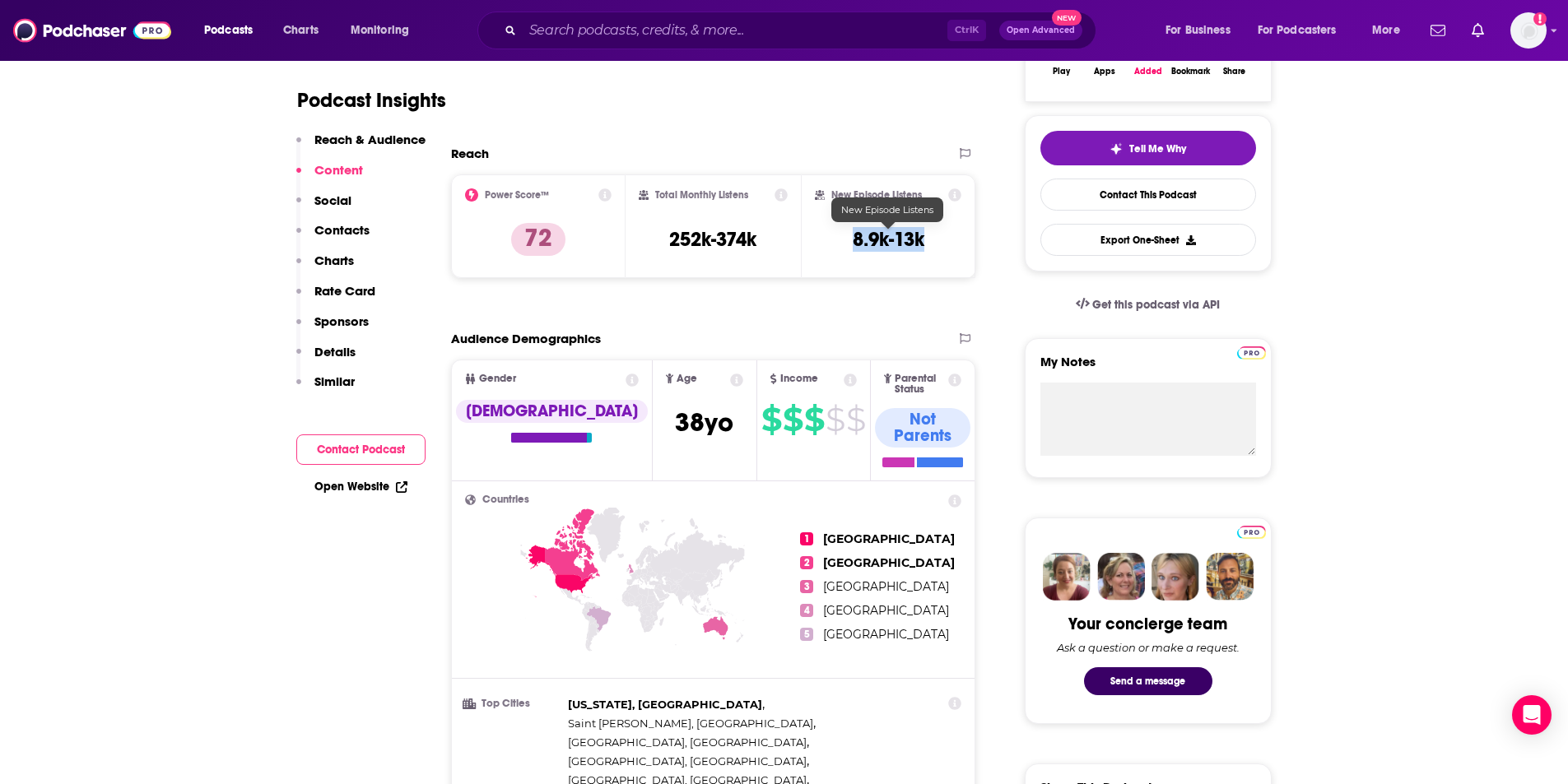
drag, startPoint x: 850, startPoint y: 236, endPoint x: 924, endPoint y: 245, distance: 74.5
click at [924, 245] on div "New Episode Listens 8.9k-13k" at bounding box center [889, 226] width 148 height 76
drag, startPoint x: 671, startPoint y: 237, endPoint x: 772, endPoint y: 228, distance: 101.4
click at [772, 228] on div "Total Monthly Listens 252k-374k" at bounding box center [713, 226] width 149 height 76
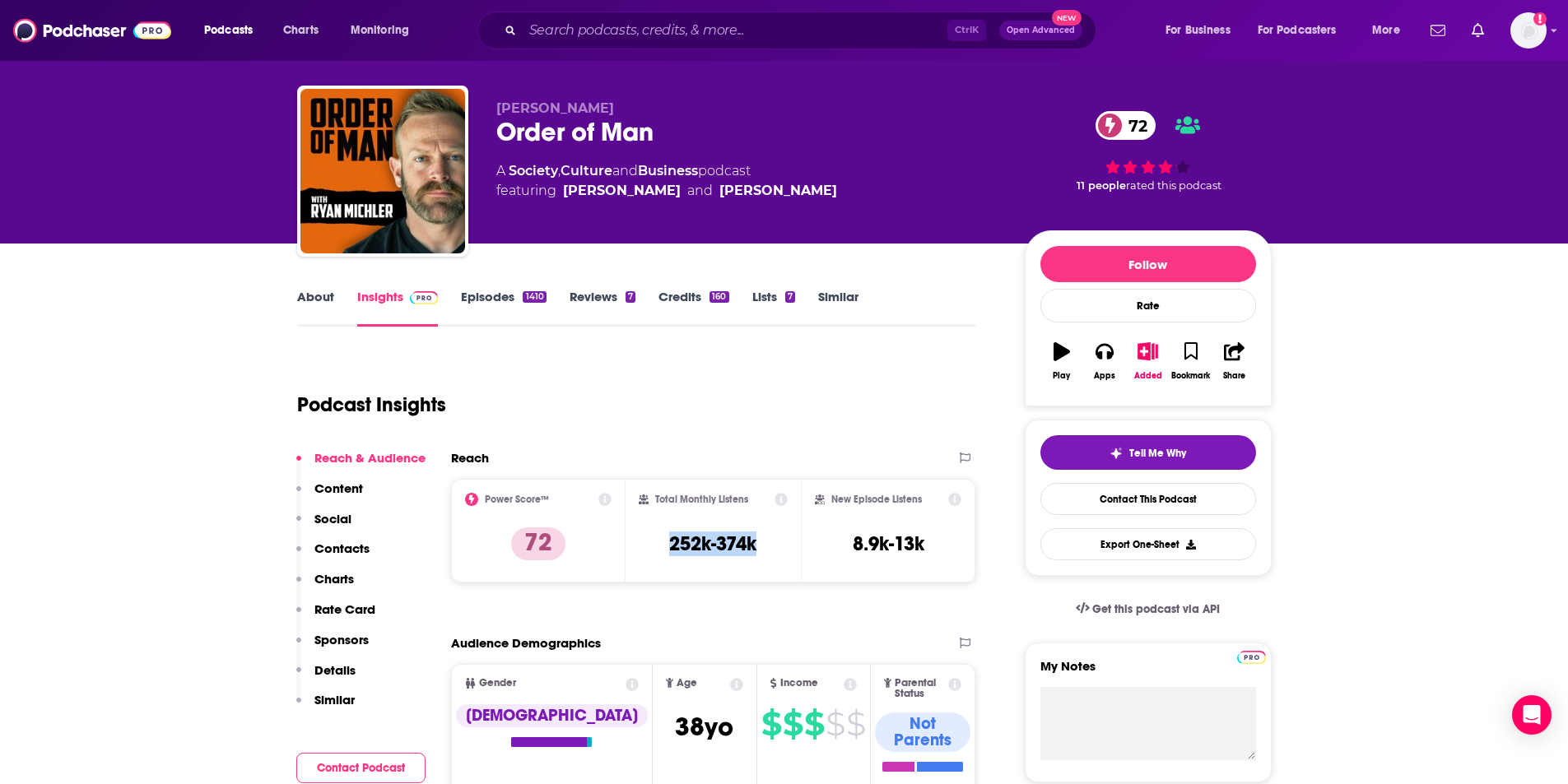
scroll to position [0, 0]
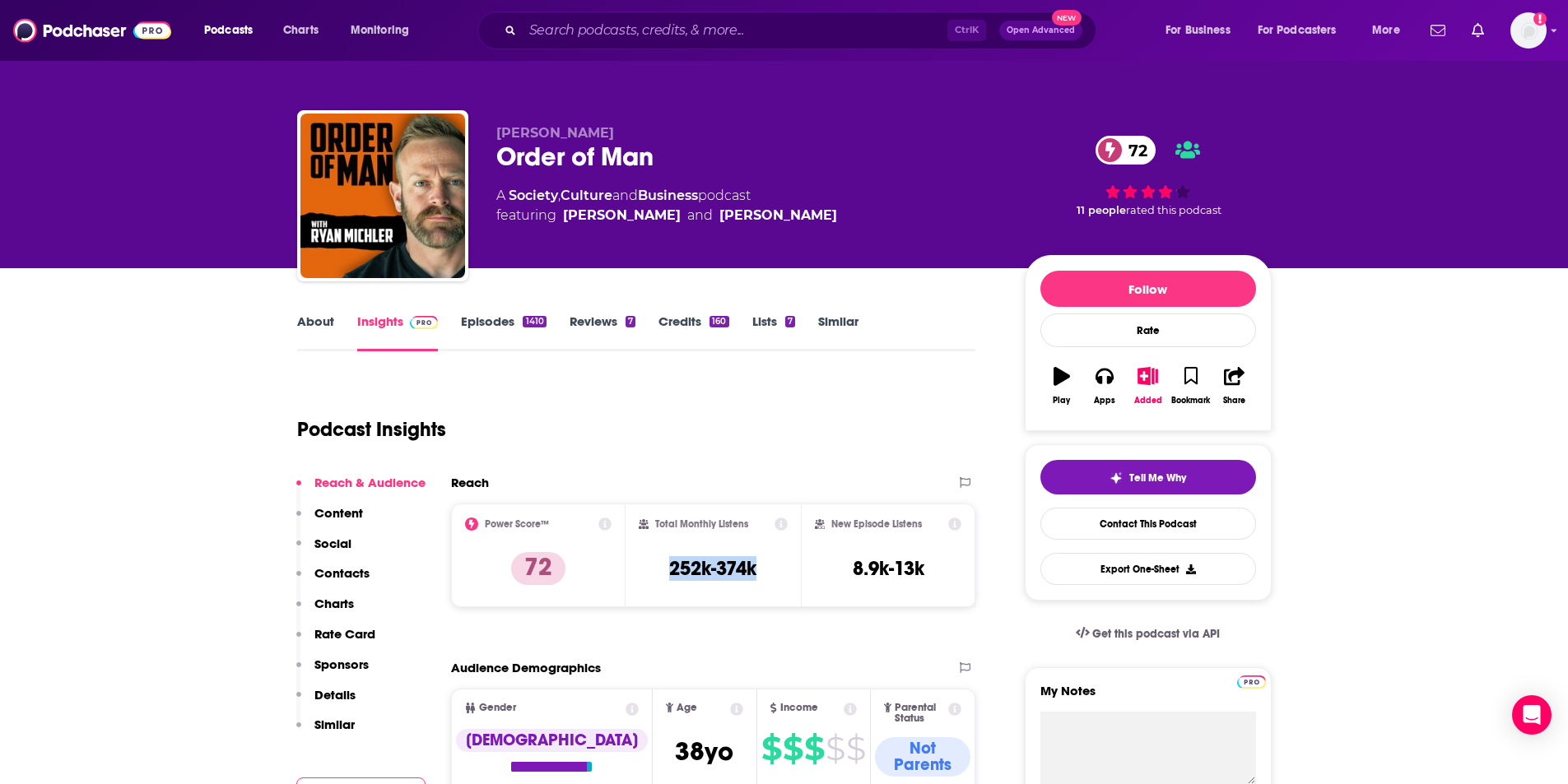
click at [828, 328] on link "Similar" at bounding box center [839, 332] width 40 height 37
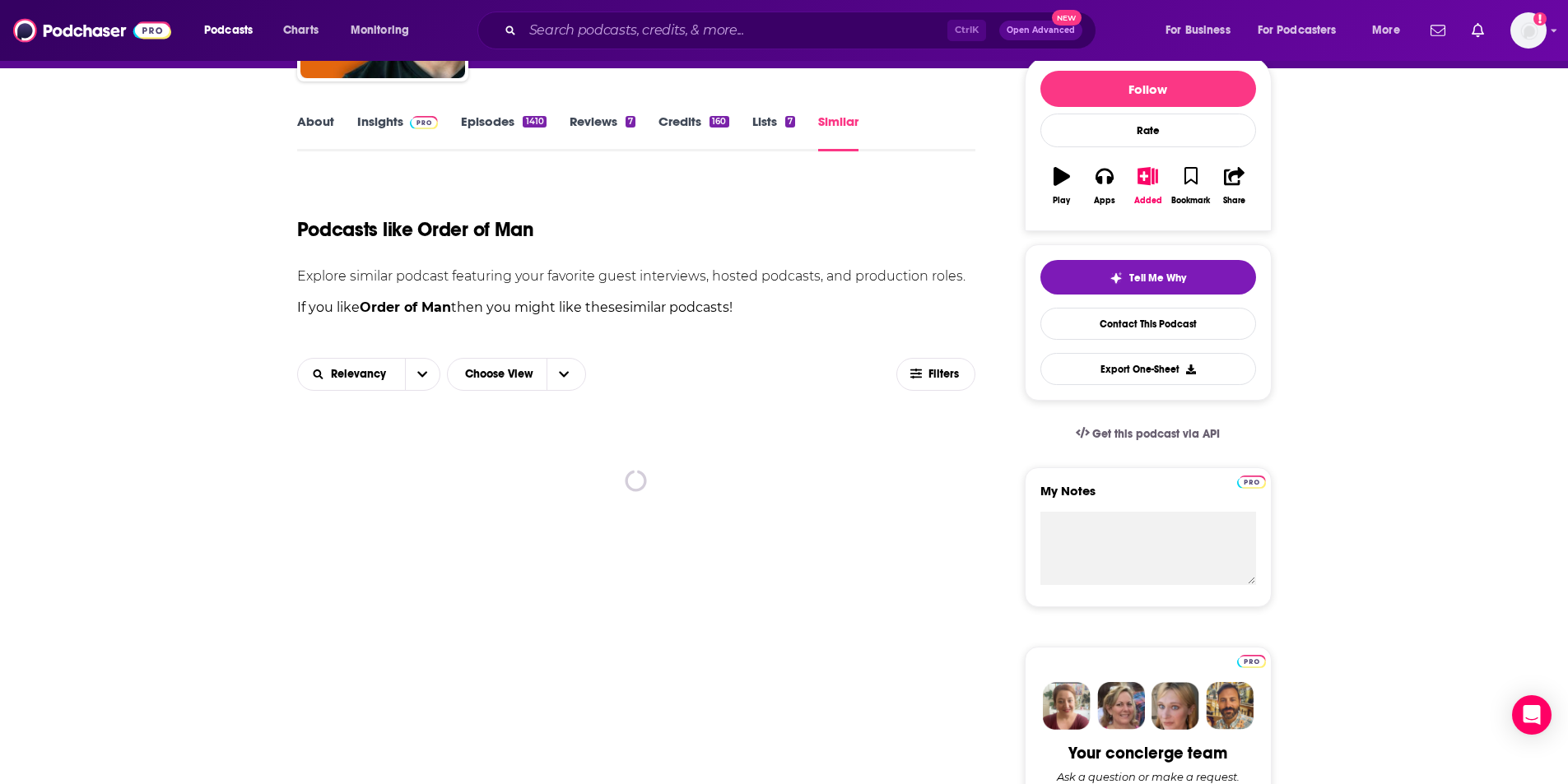
scroll to position [329, 0]
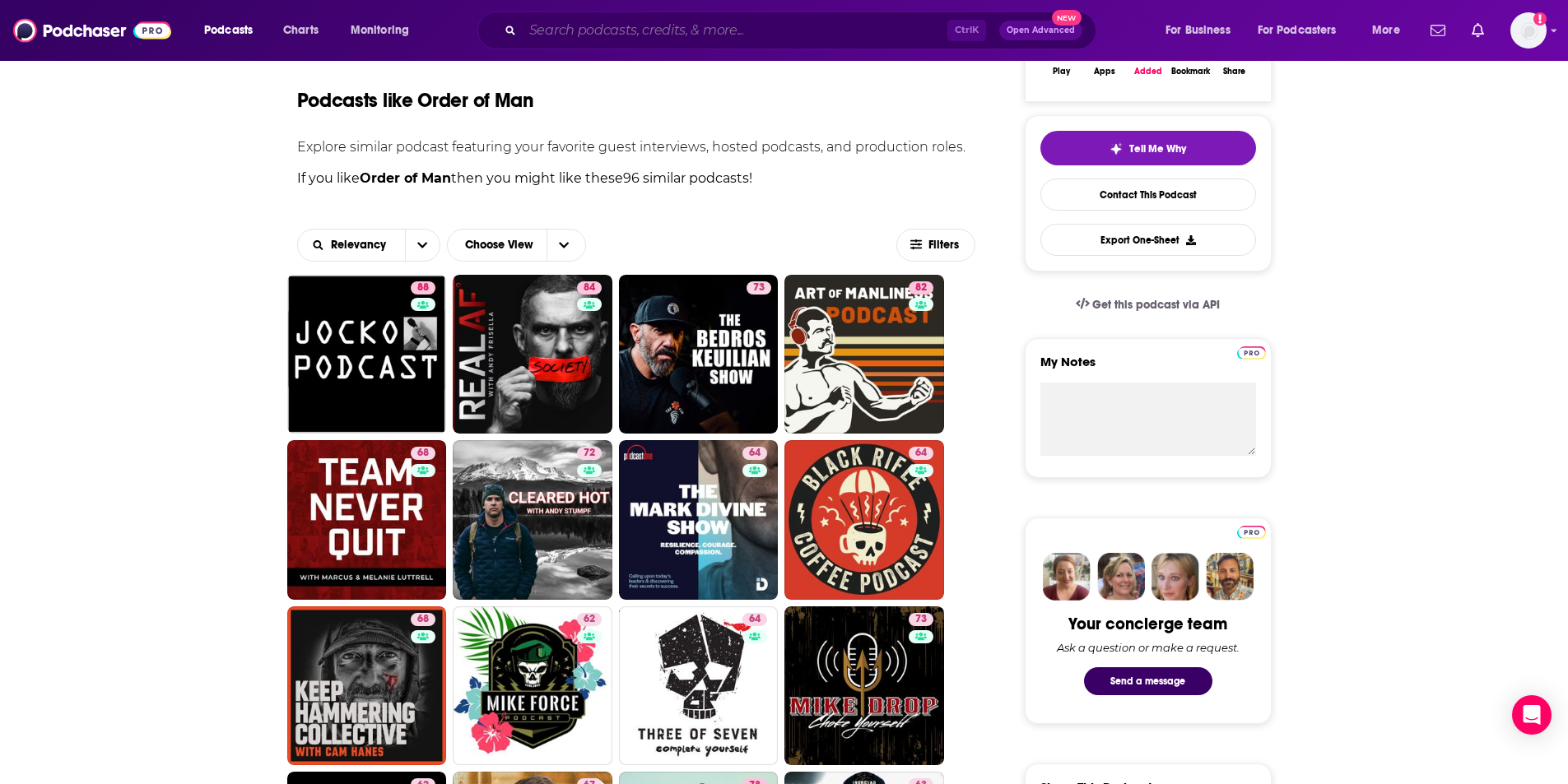
click at [558, 28] on input "Search podcasts, credits, & more..." at bounding box center [735, 30] width 425 height 26
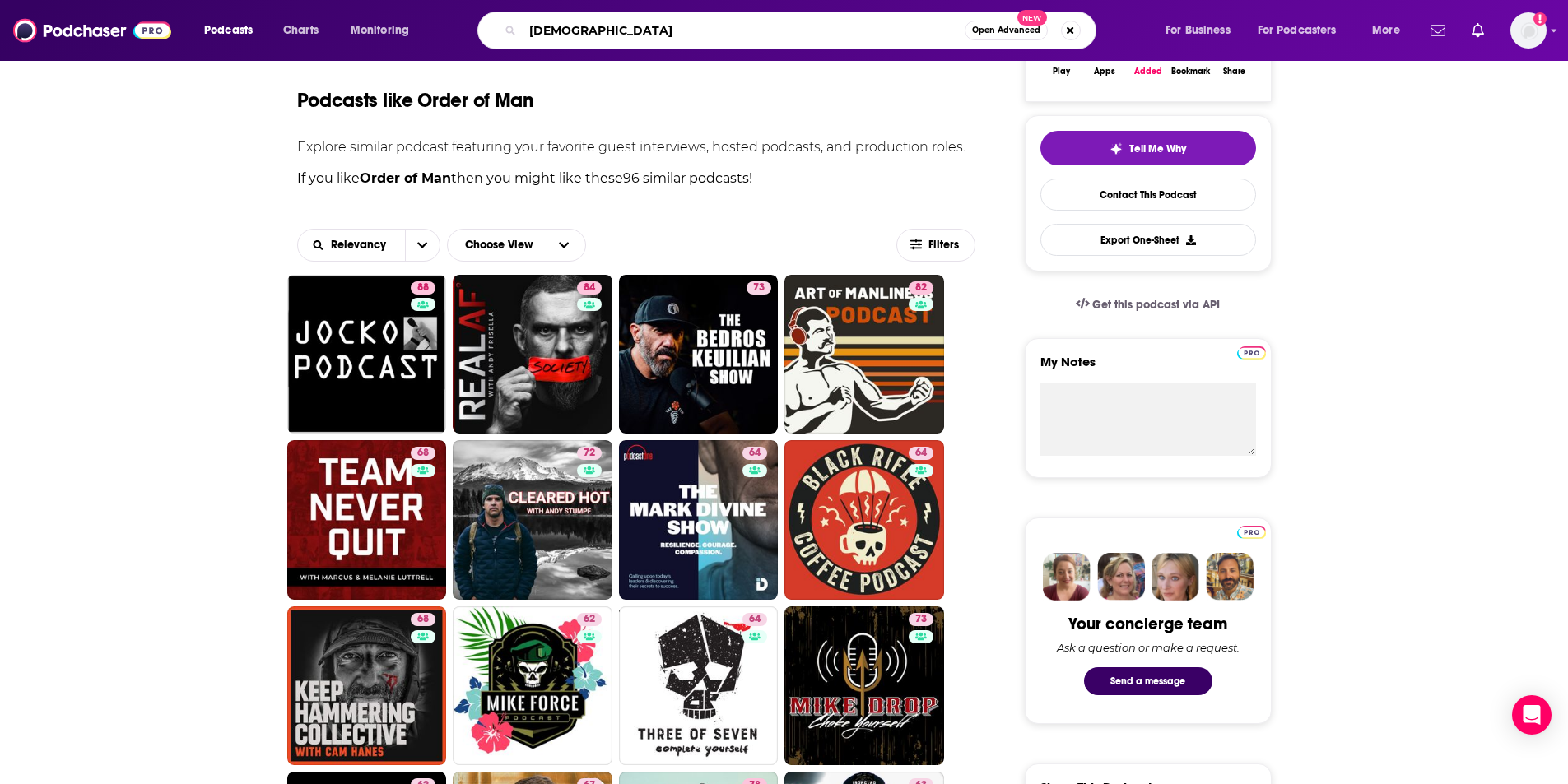
type input "[DEMOGRAPHIC_DATA]"
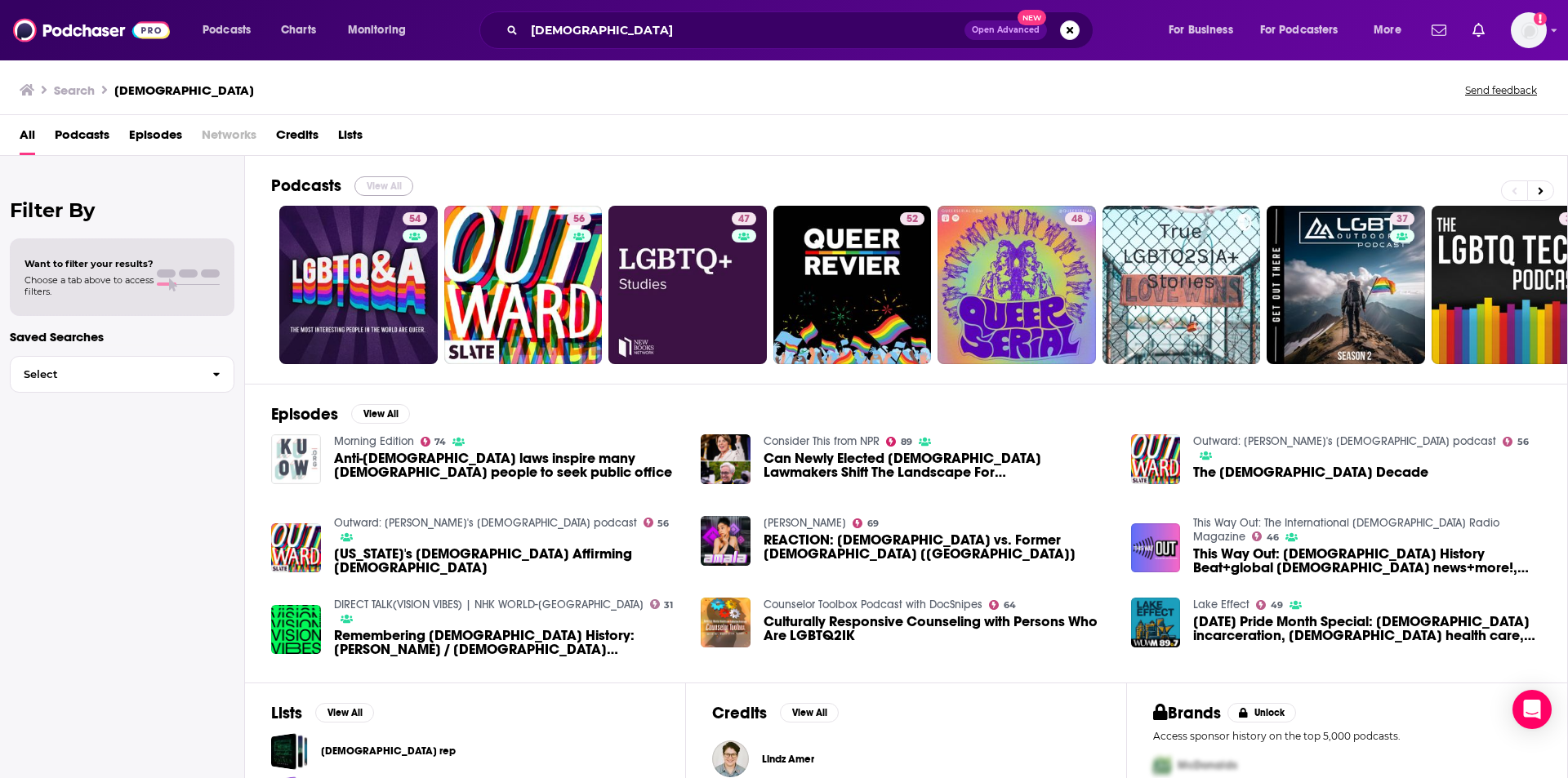
click at [393, 188] on button "View All" at bounding box center [384, 186] width 59 height 20
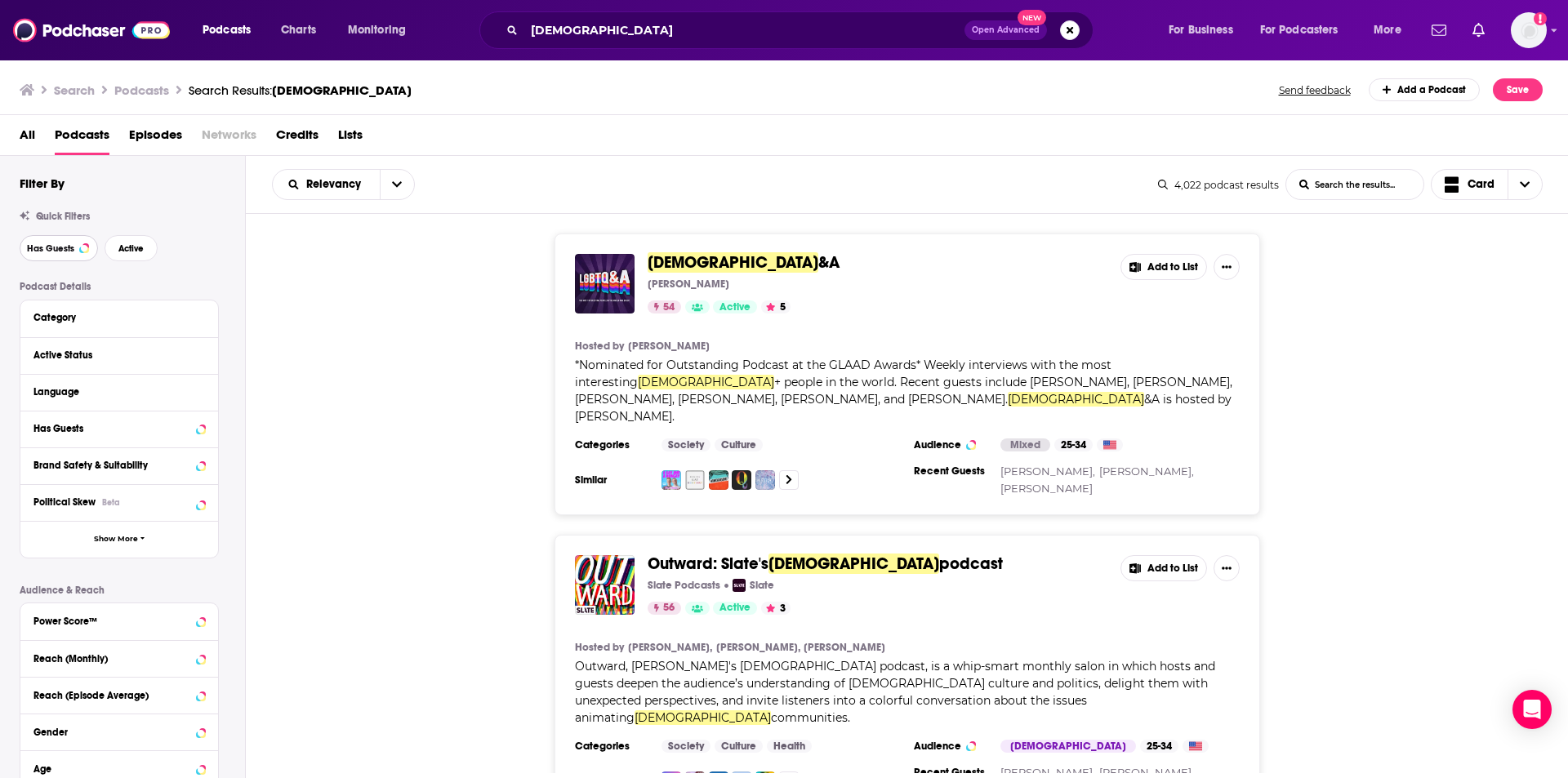
drag, startPoint x: 63, startPoint y: 255, endPoint x: 171, endPoint y: 277, distance: 110.2
click at [61, 255] on button "Has Guests" at bounding box center [59, 248] width 78 height 26
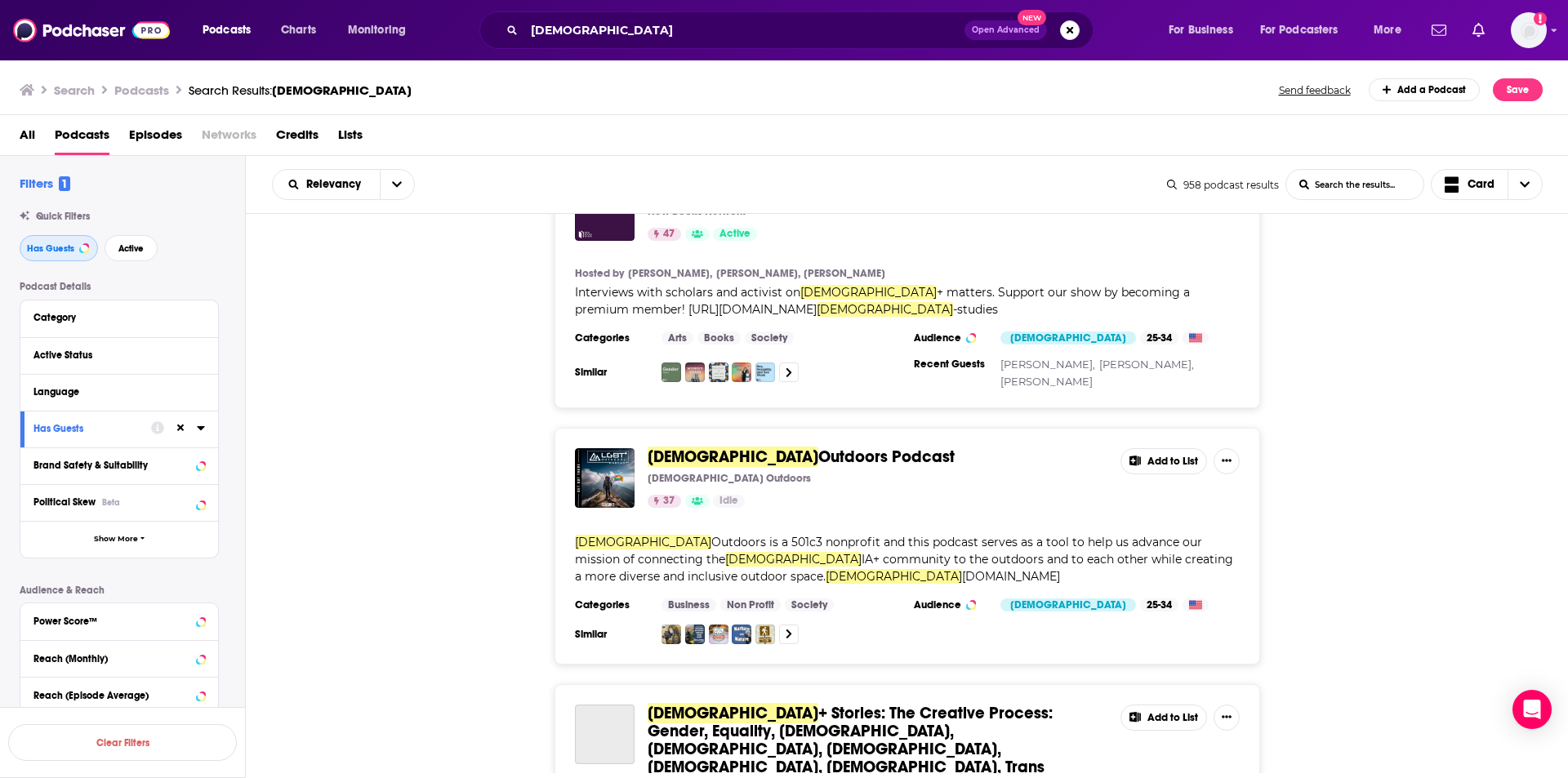
scroll to position [735, 0]
